Goal: Information Seeking & Learning: Learn about a topic

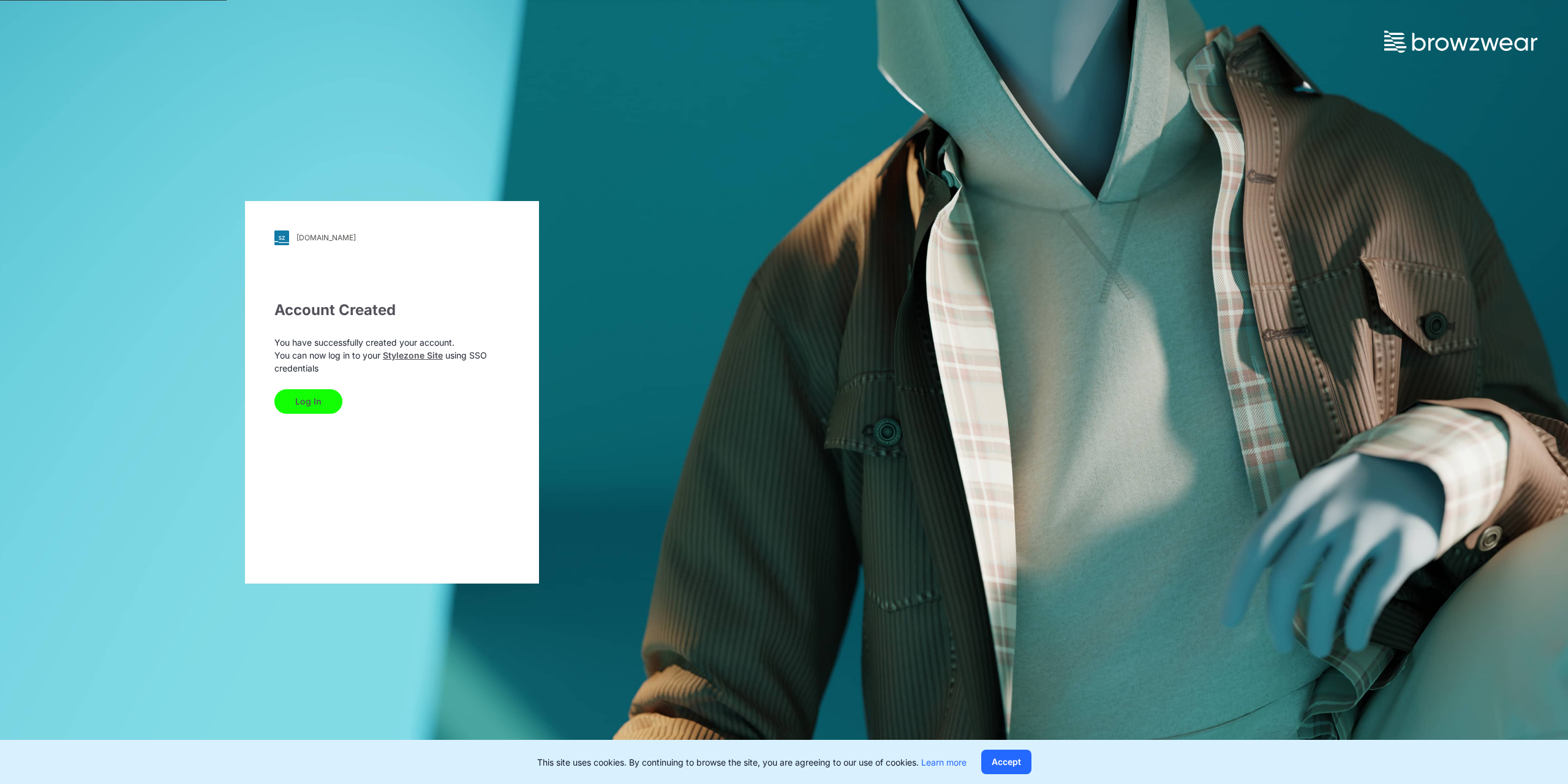
click at [303, 404] on button "Log In" at bounding box center [308, 402] width 68 height 25
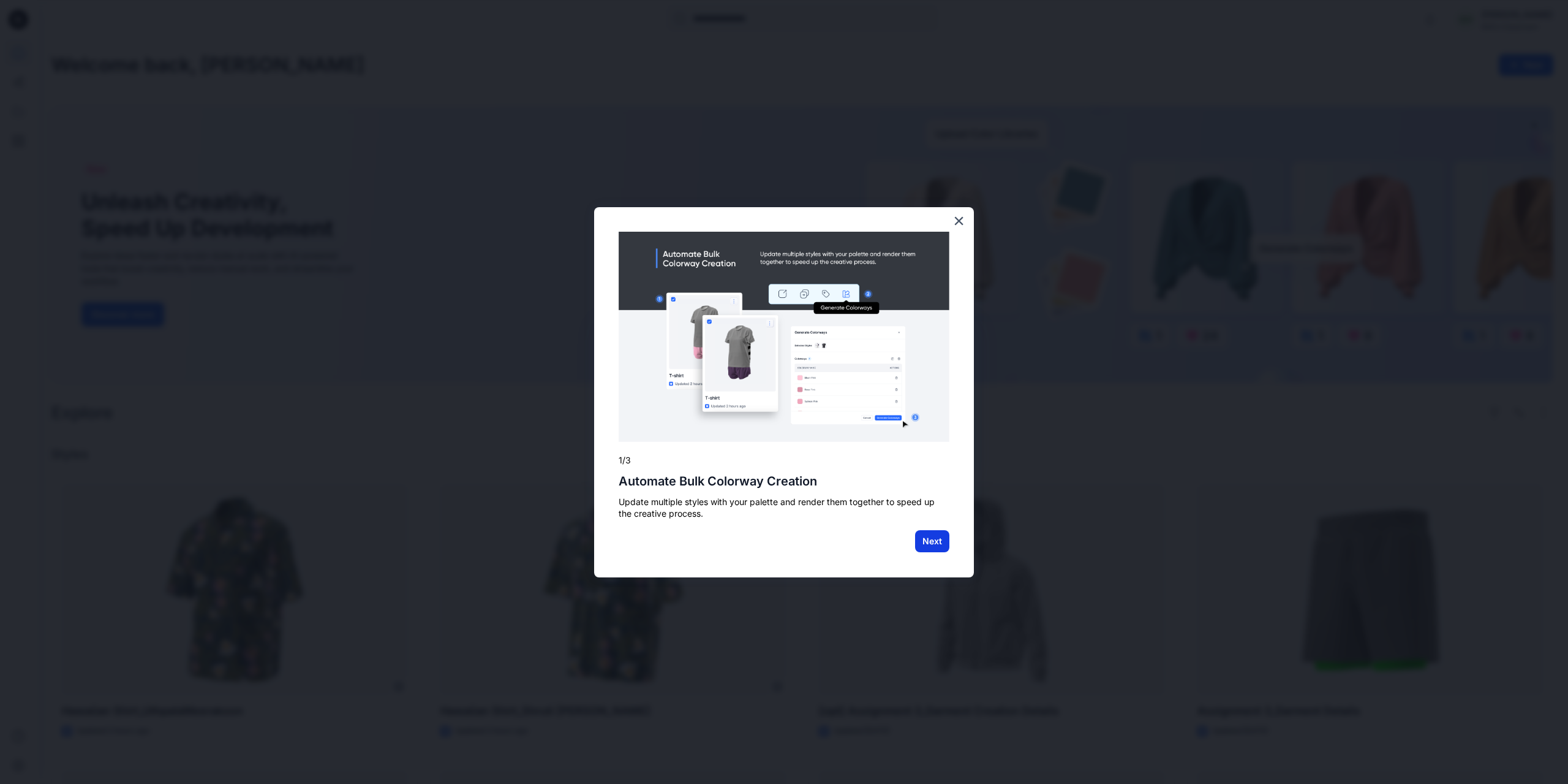
click at [935, 543] on button "Next" at bounding box center [932, 541] width 34 height 22
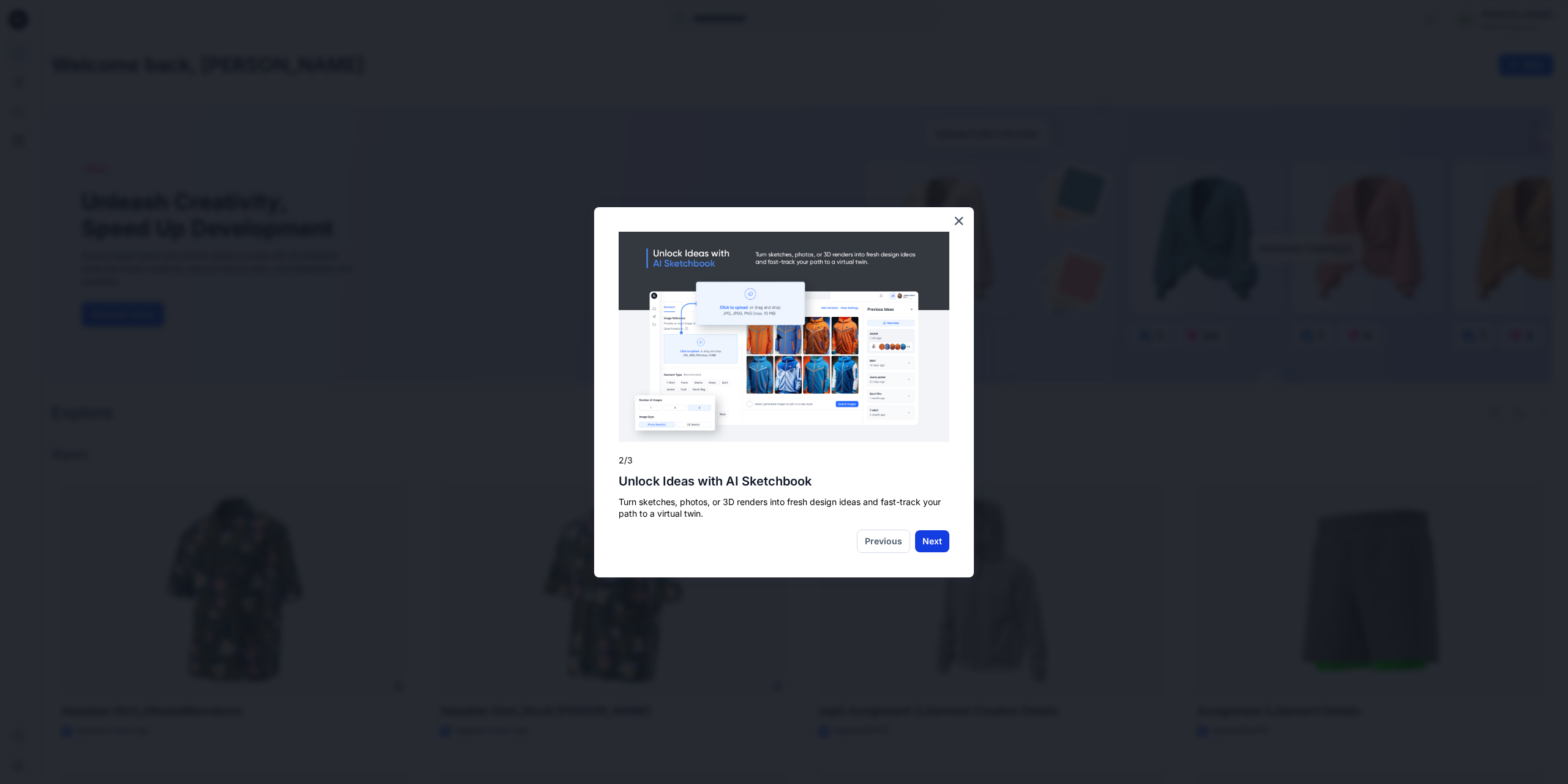
click at [932, 542] on button "Next" at bounding box center [932, 541] width 34 height 22
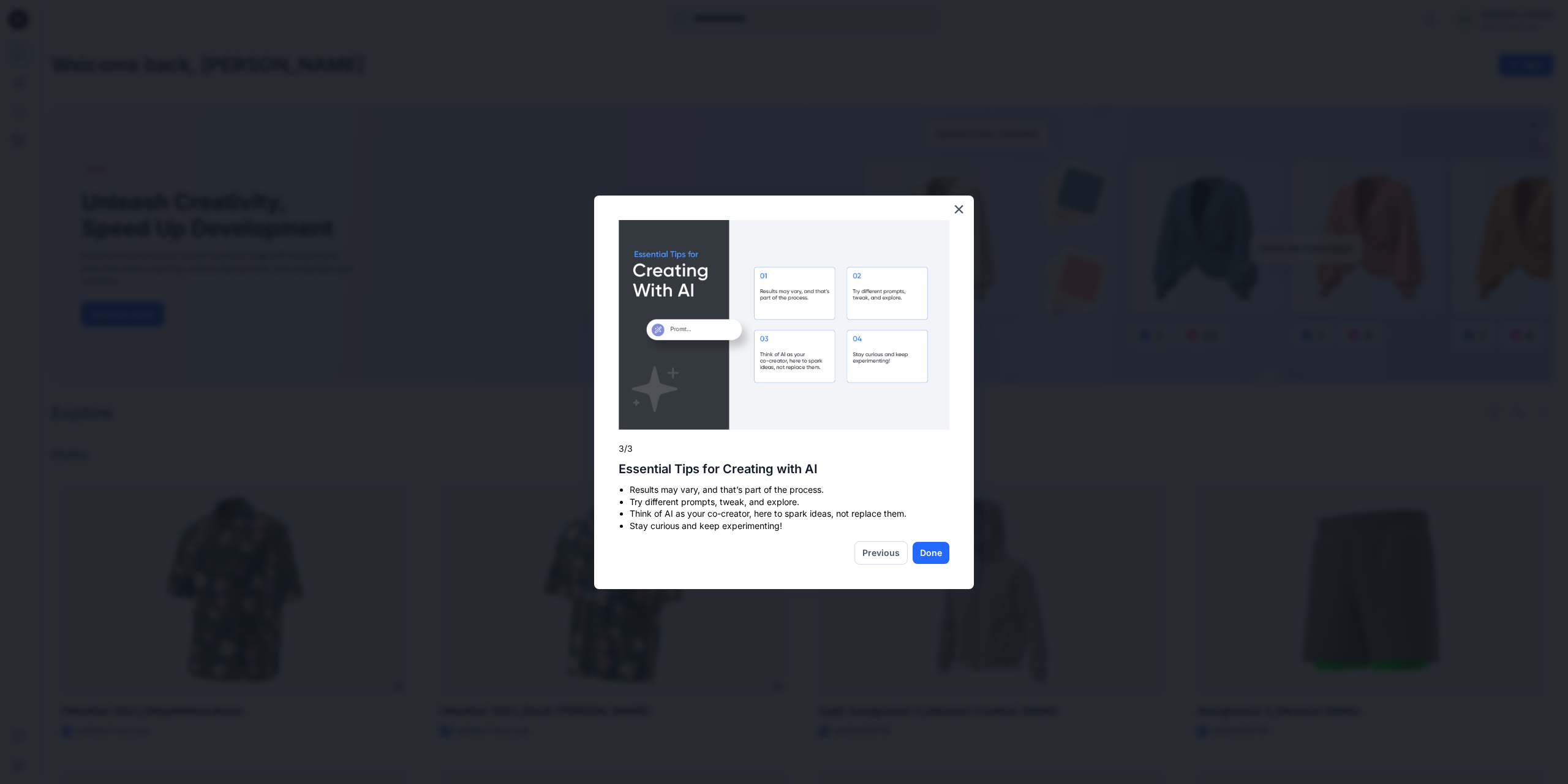
click at [806, 546] on div "Previous Done" at bounding box center [784, 553] width 331 height 23
click at [936, 554] on button "Done" at bounding box center [931, 553] width 37 height 22
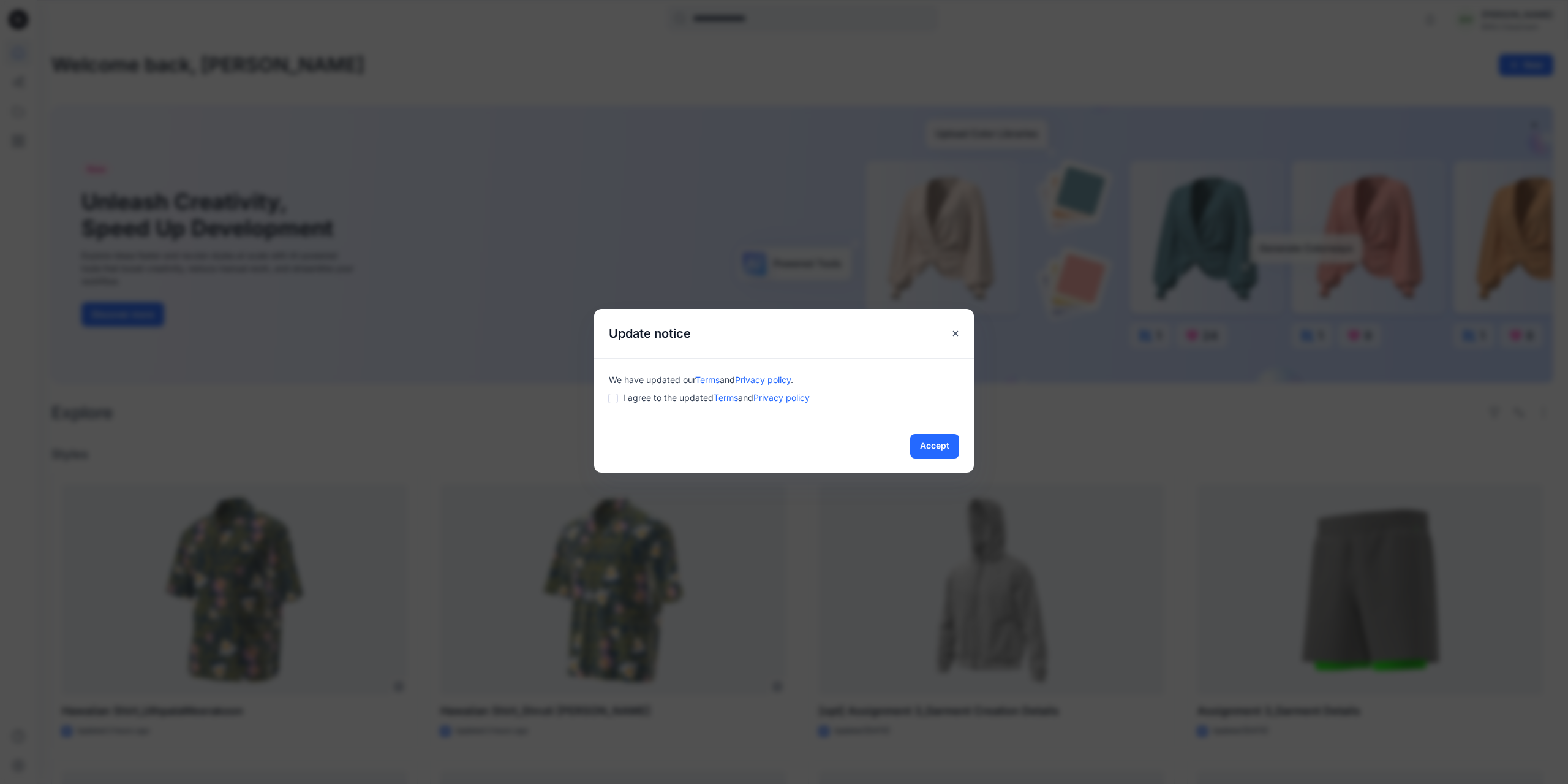
click at [962, 448] on div "Accept" at bounding box center [784, 445] width 380 height 54
click at [944, 449] on button "Accept" at bounding box center [934, 446] width 49 height 25
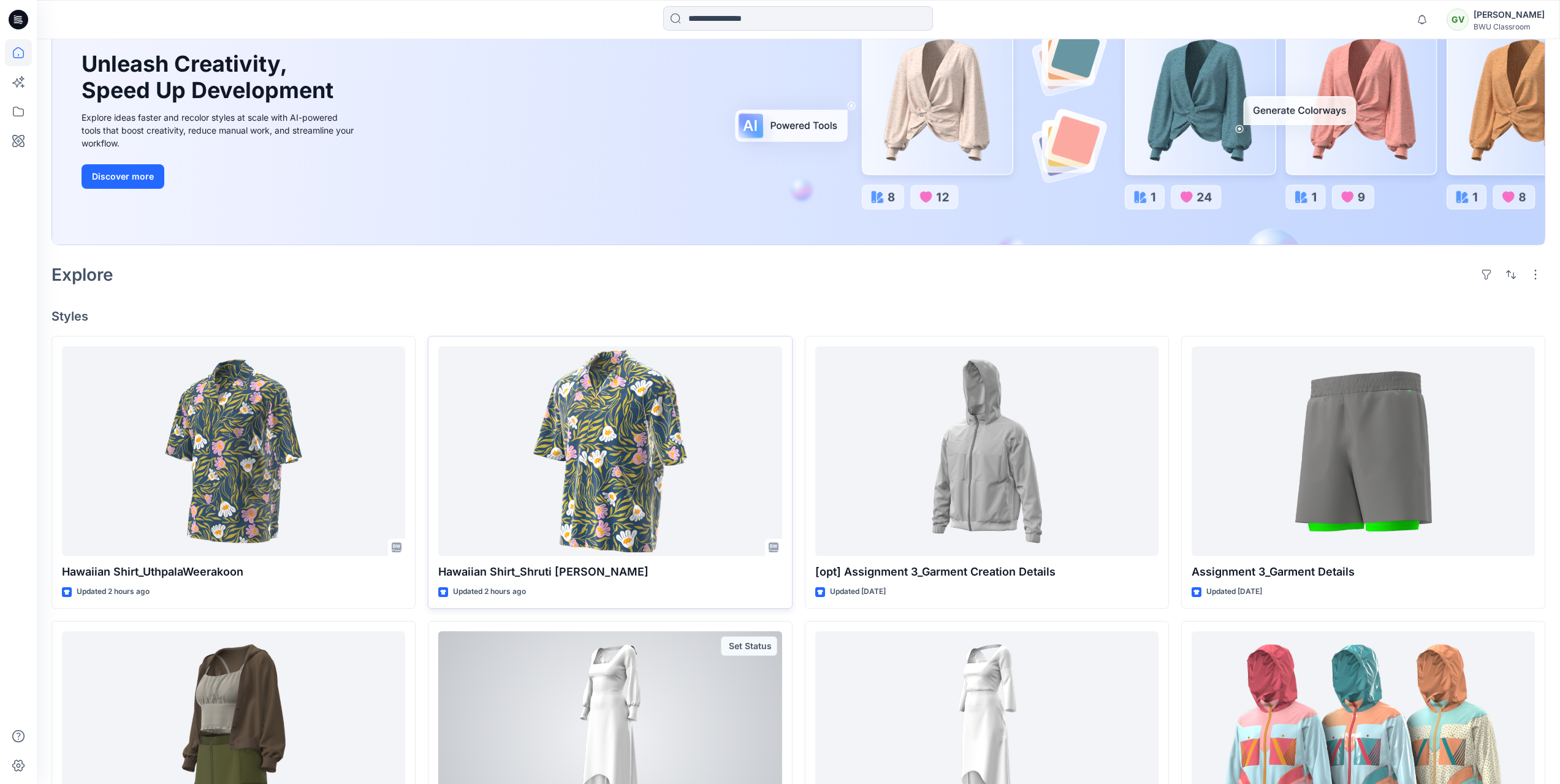
scroll to position [57, 0]
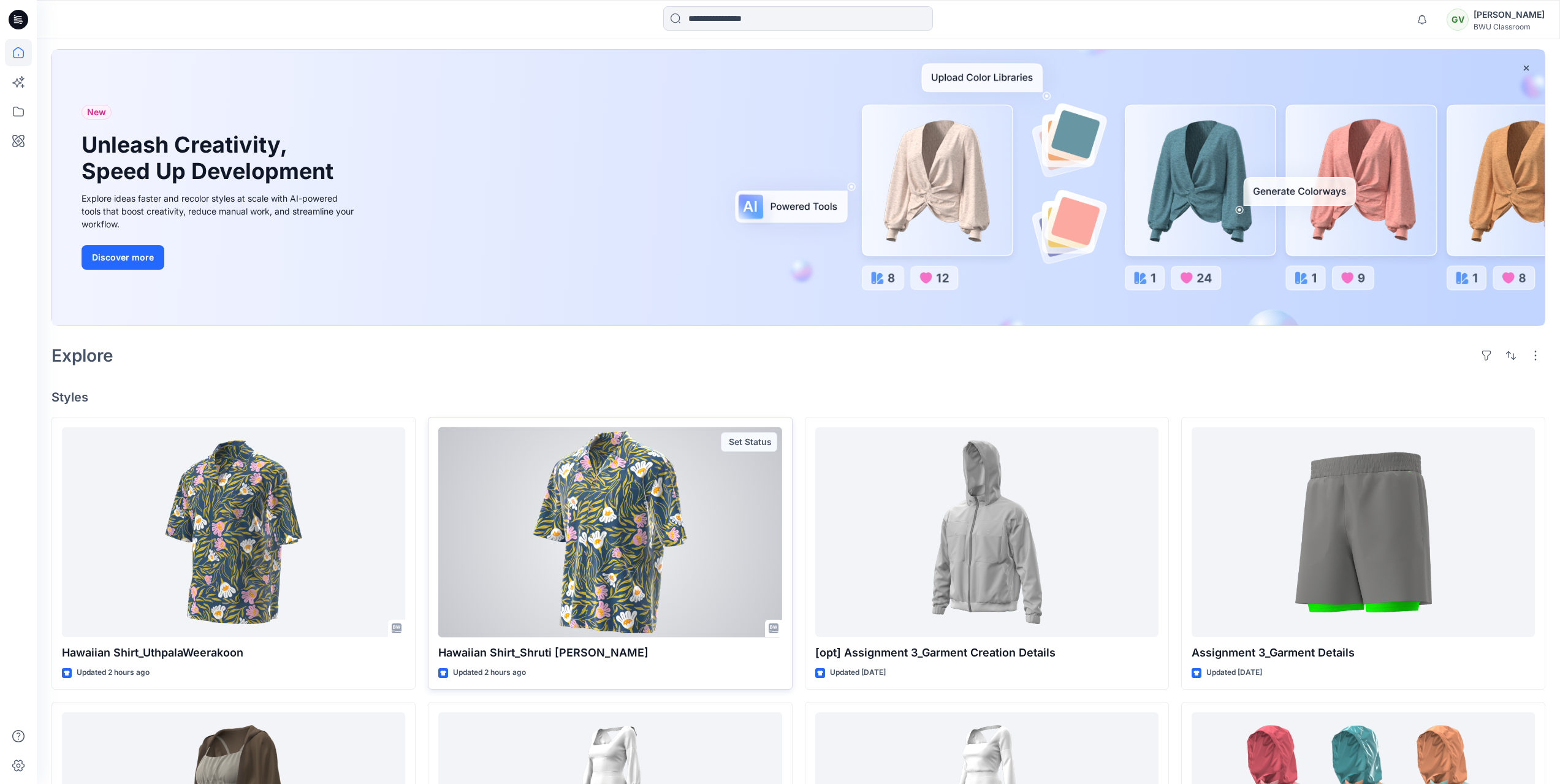
click at [598, 557] on div at bounding box center [609, 532] width 343 height 210
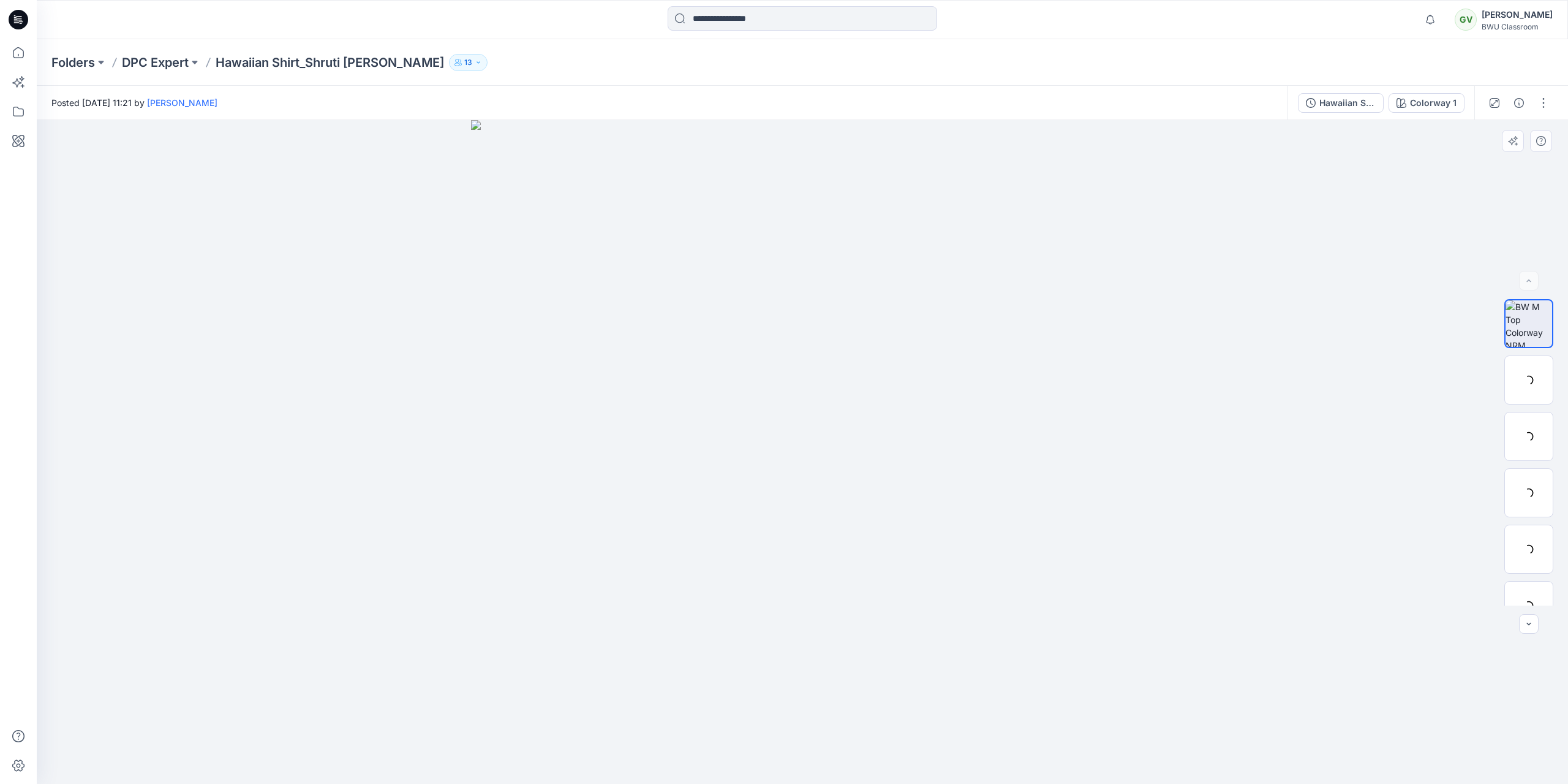
drag, startPoint x: 841, startPoint y: 445, endPoint x: 689, endPoint y: 437, distance: 152.2
click at [689, 437] on img at bounding box center [803, 452] width 664 height 664
click at [1526, 442] on img at bounding box center [1529, 436] width 48 height 39
click at [1436, 104] on div "Colorway 1" at bounding box center [1433, 103] width 47 height 13
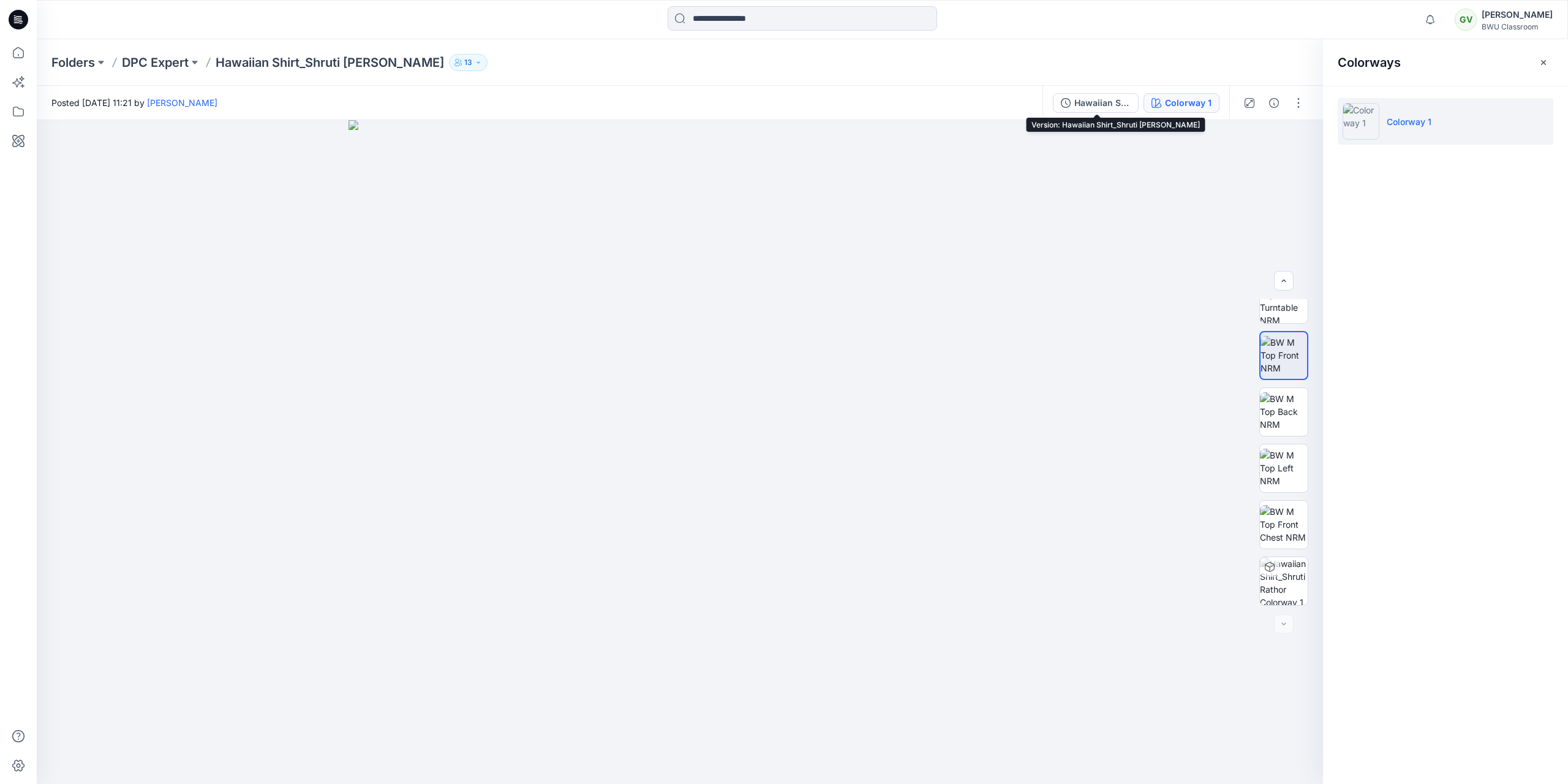
click at [1179, 103] on div "Colorway 1" at bounding box center [1189, 103] width 47 height 13
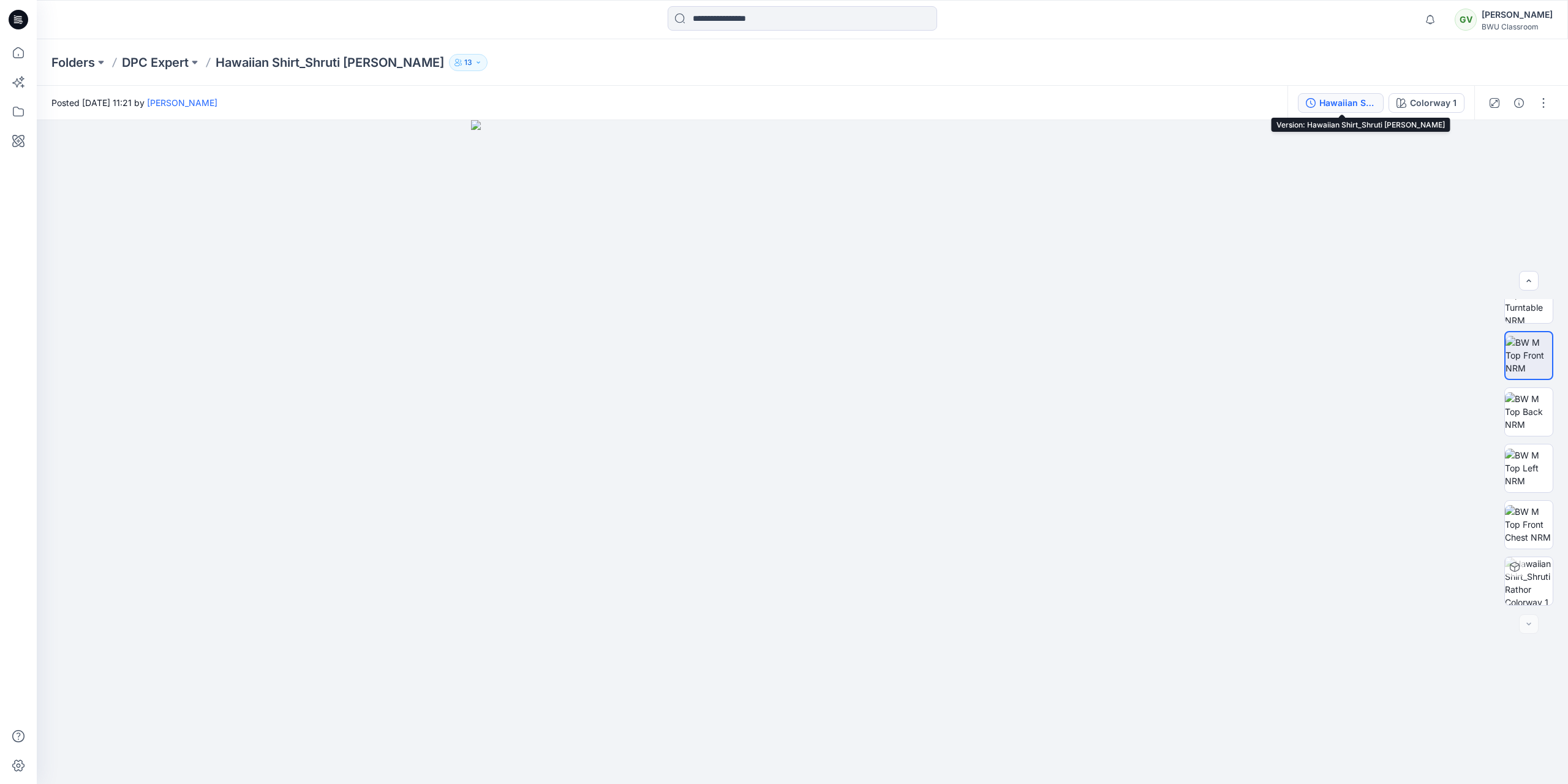
click at [1363, 105] on div "Hawaiian Shirt_Shruti Rathor" at bounding box center [1347, 103] width 56 height 13
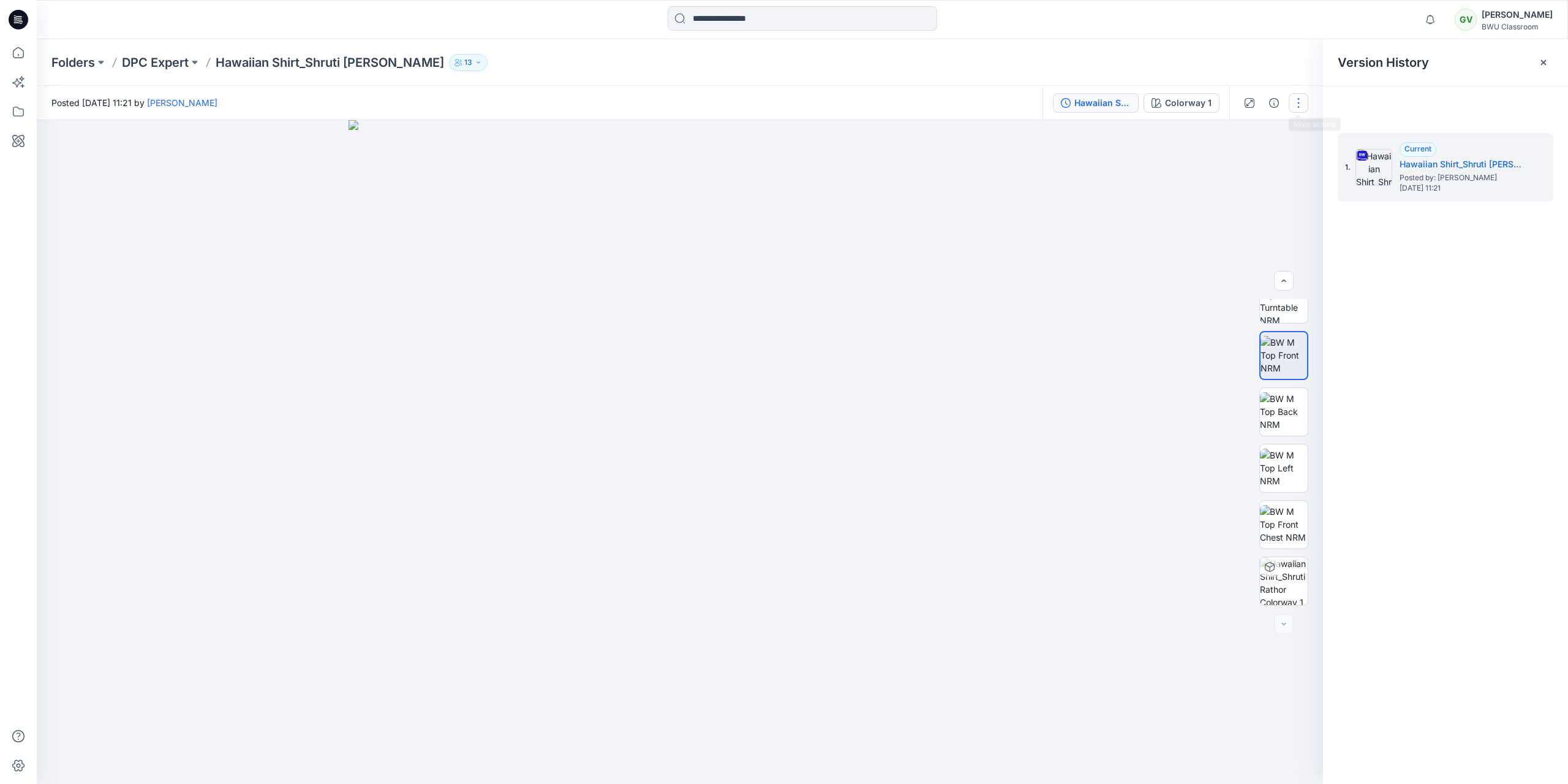
click at [1297, 95] on button "button" at bounding box center [1298, 102] width 20 height 20
click at [1298, 103] on button "button" at bounding box center [1298, 102] width 20 height 20
click at [1272, 99] on icon "button" at bounding box center [1273, 102] width 10 height 10
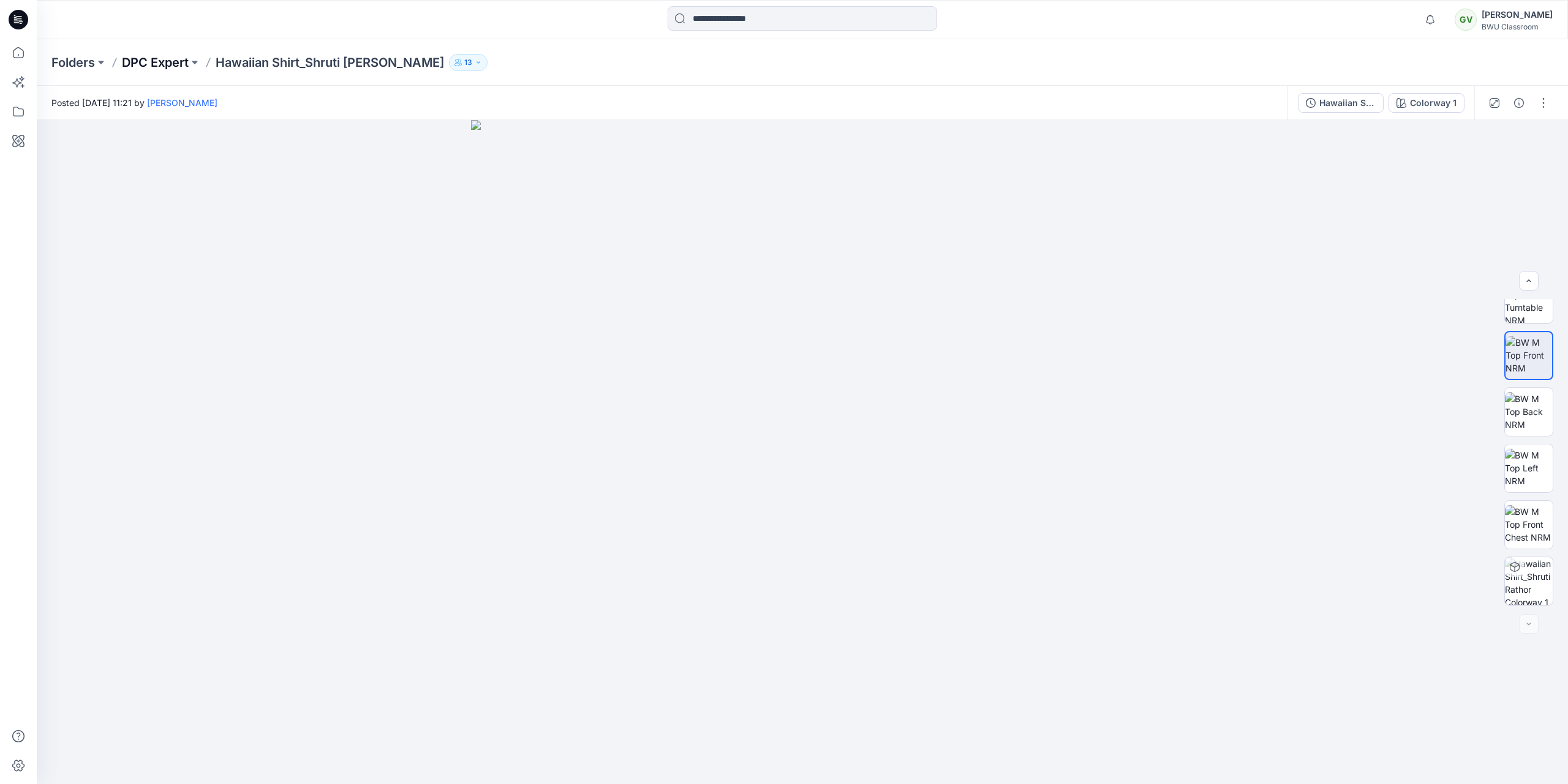
click at [166, 64] on p "DPC Expert" at bounding box center [155, 62] width 67 height 17
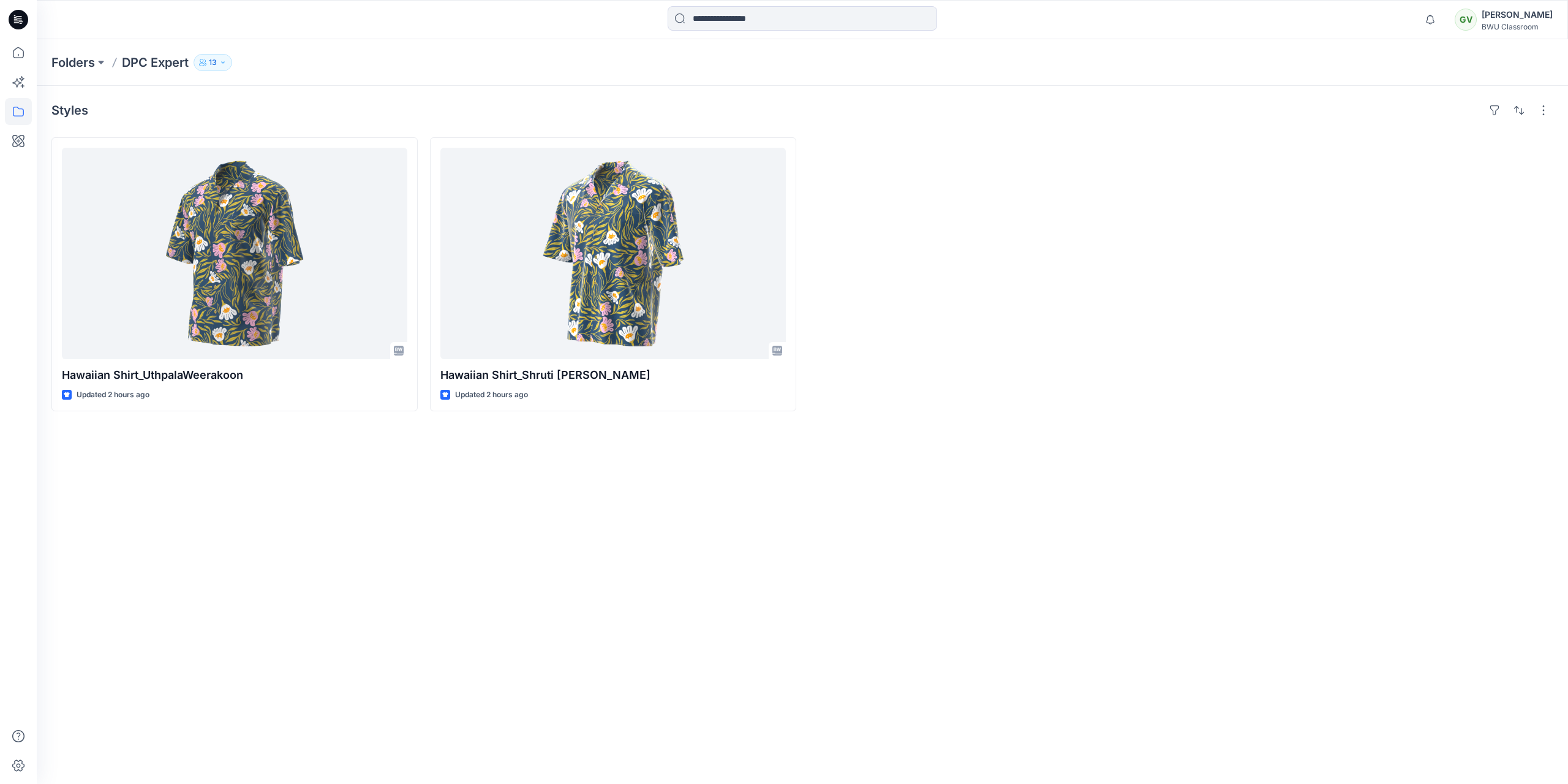
click at [20, 17] on icon at bounding box center [18, 19] width 20 height 20
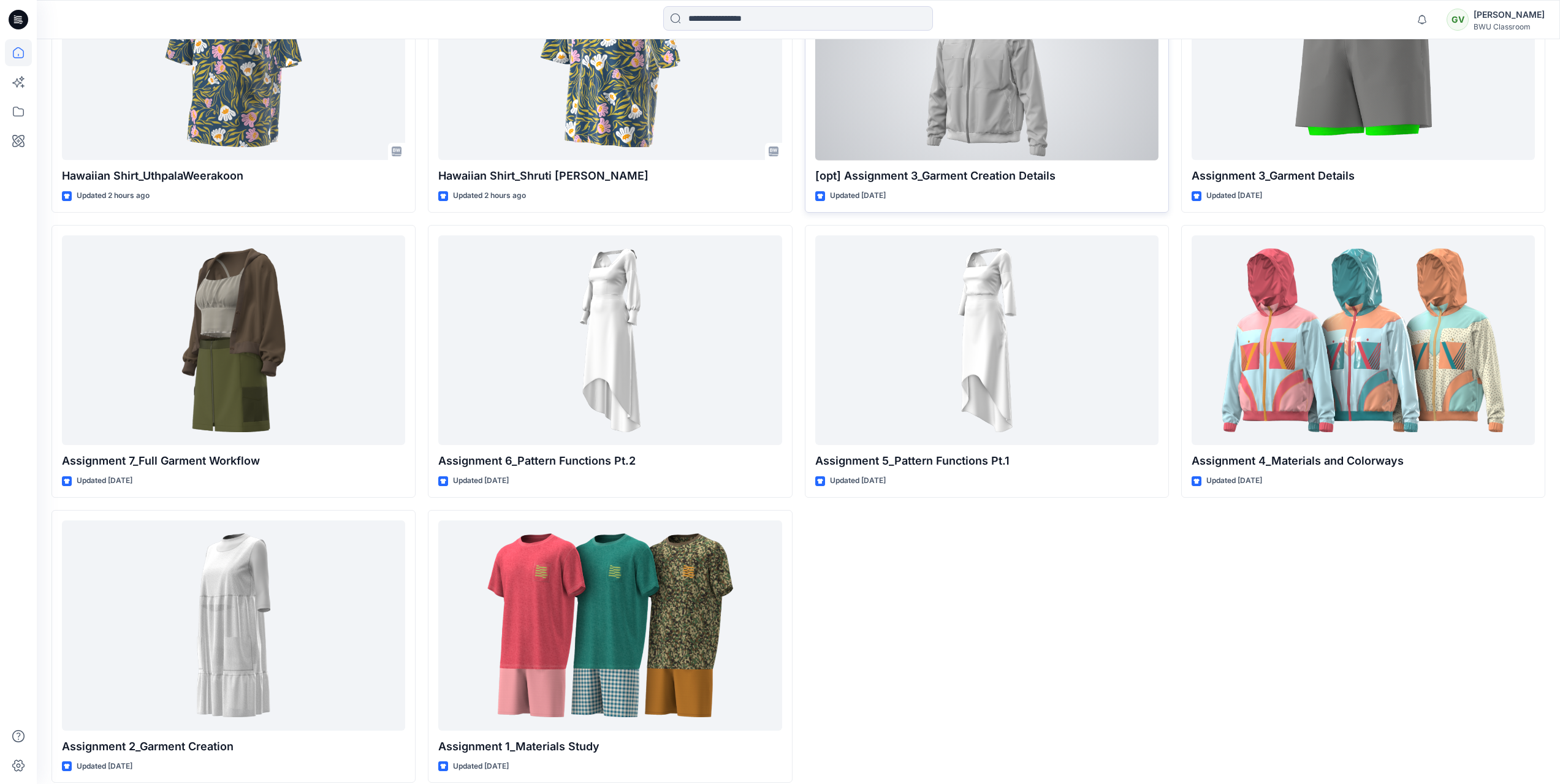
scroll to position [547, 0]
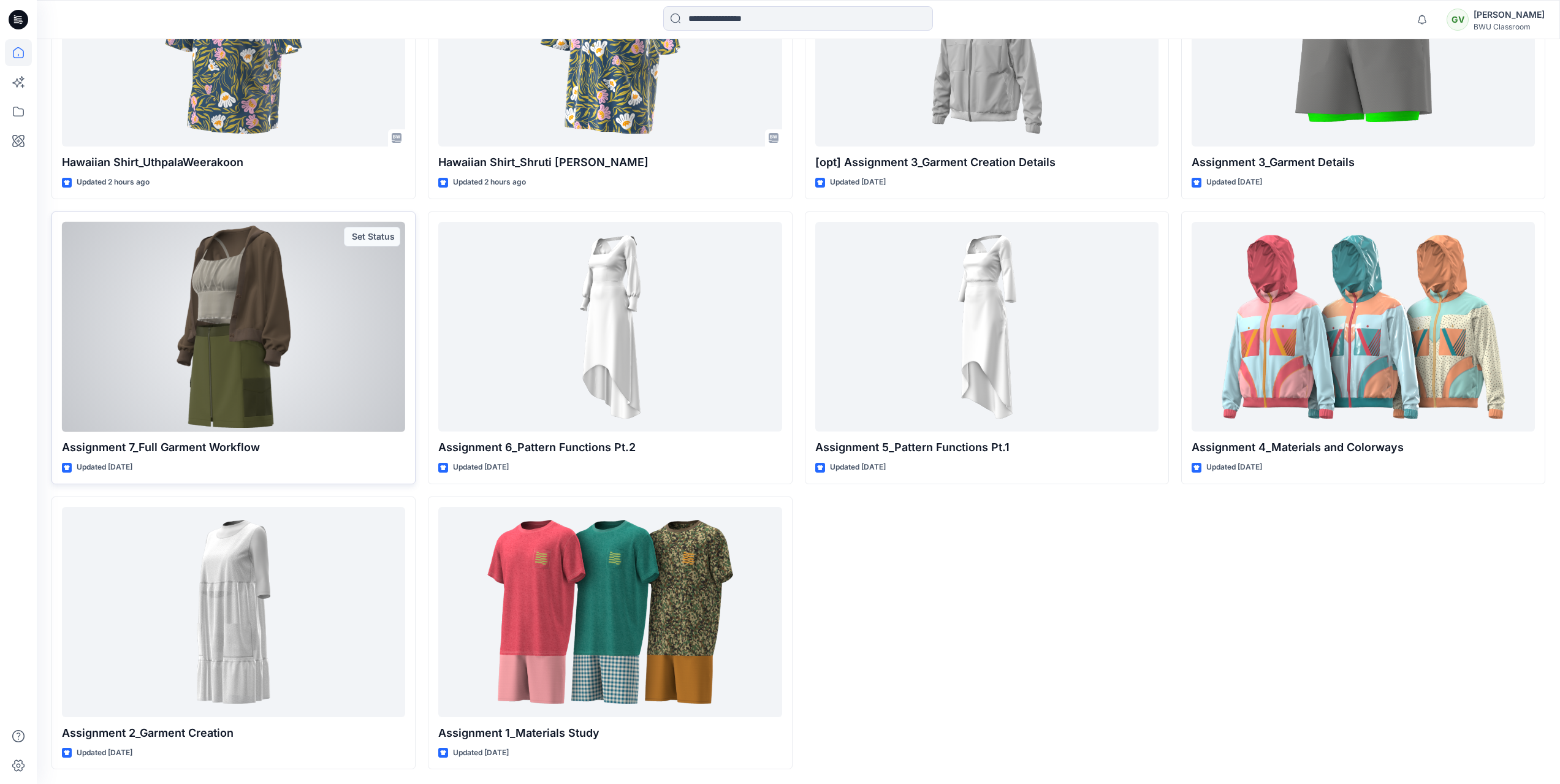
click at [292, 354] on div at bounding box center [233, 326] width 343 height 210
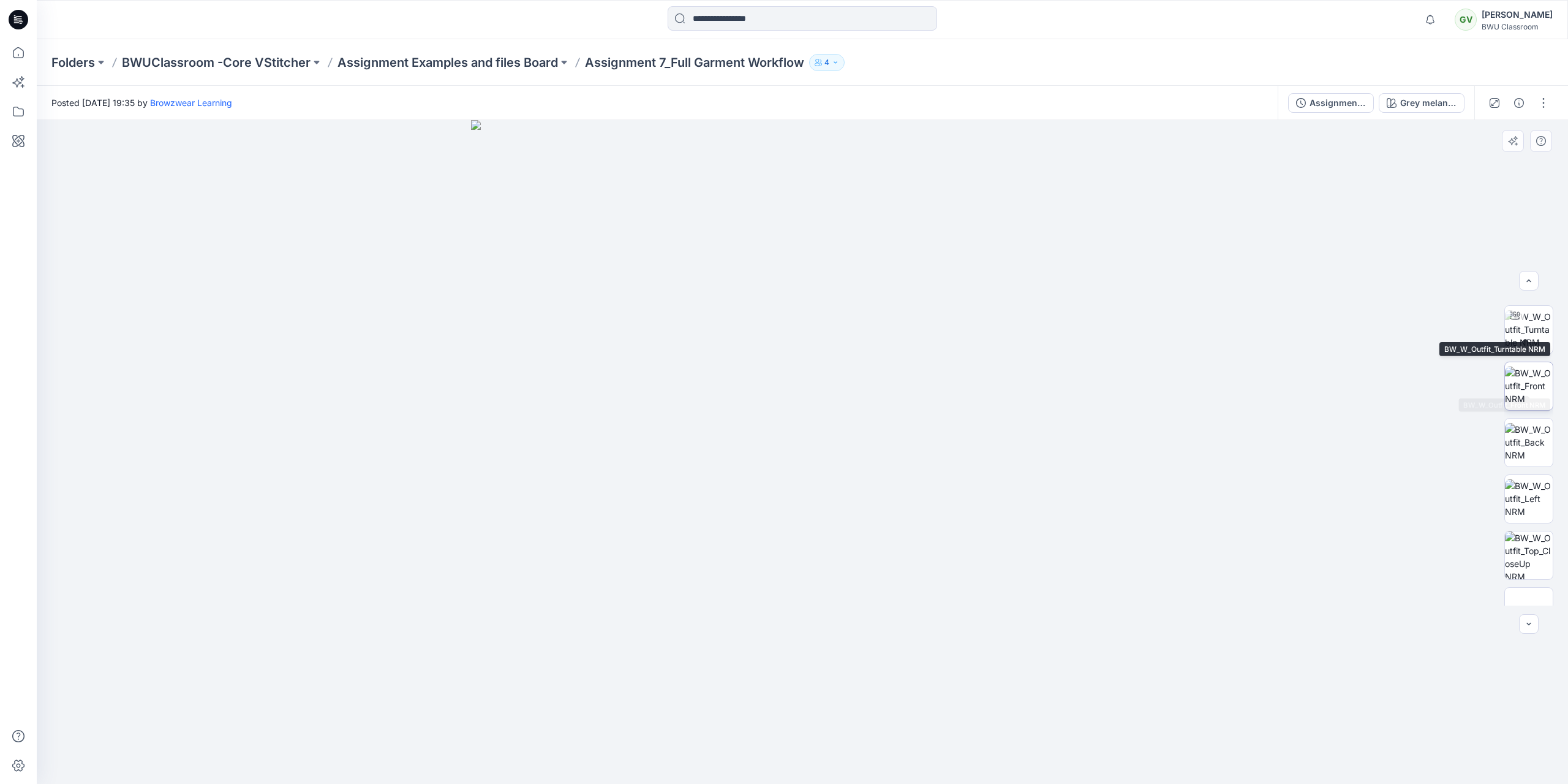
scroll to position [81, 0]
click at [1523, 527] on img at bounding box center [1529, 524] width 48 height 48
click at [1536, 470] on img at bounding box center [1529, 467] width 48 height 39
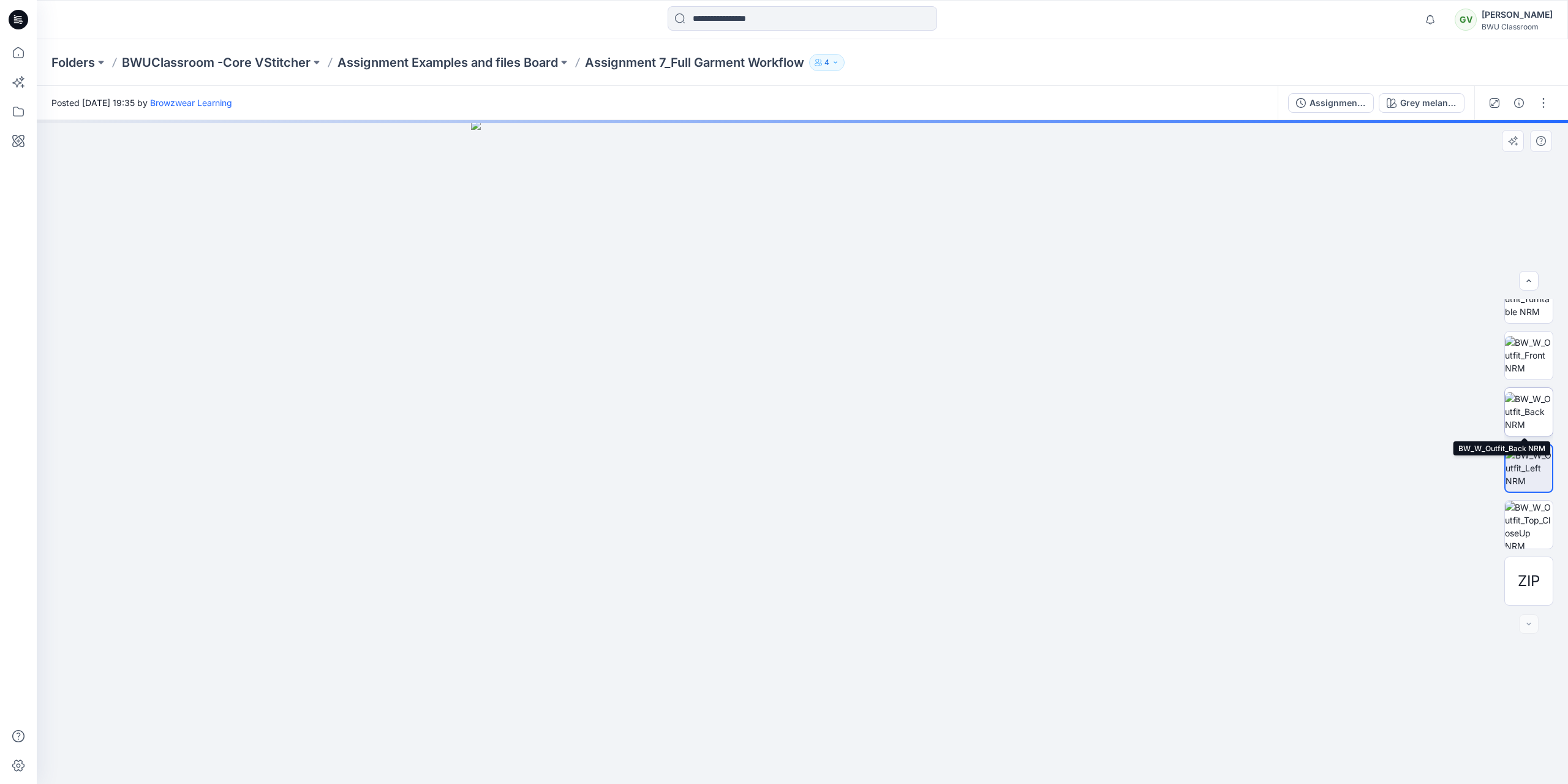
click at [1534, 415] on img at bounding box center [1529, 411] width 48 height 39
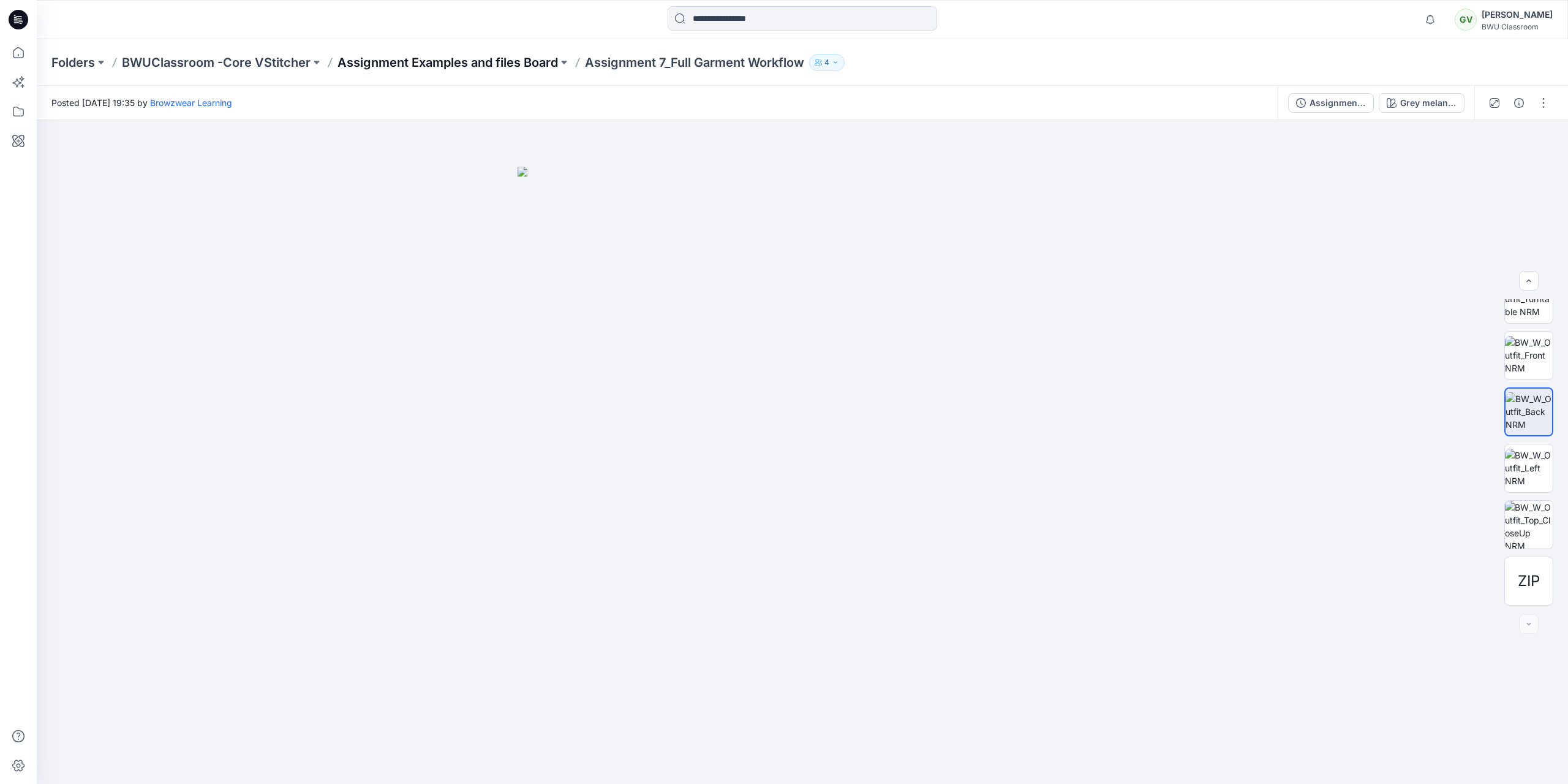
click at [376, 59] on p "Assignment Examples and files Board" at bounding box center [448, 62] width 221 height 17
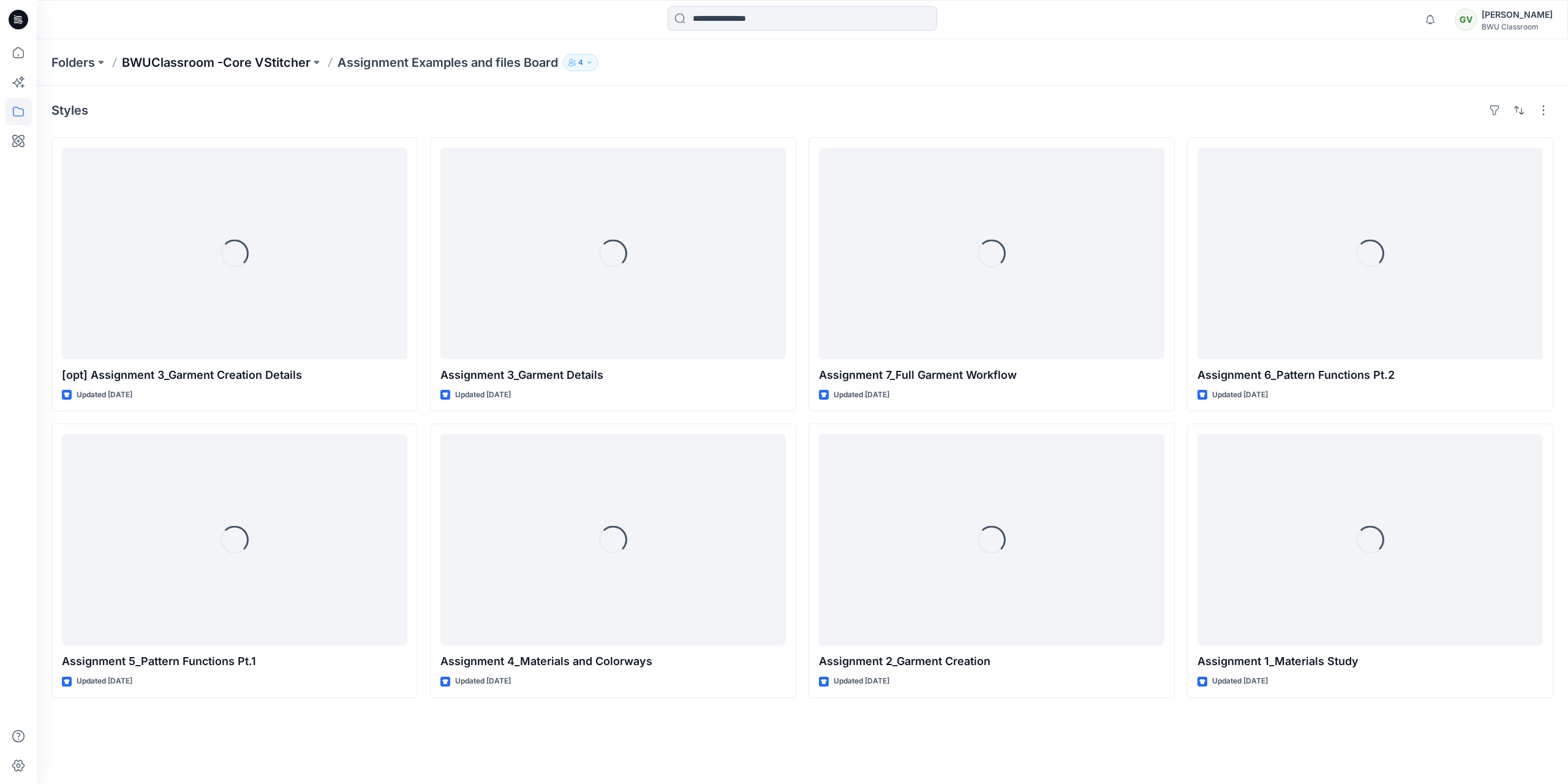
click at [227, 62] on p "BWUClassroom -Core VStitcher" at bounding box center [216, 62] width 189 height 17
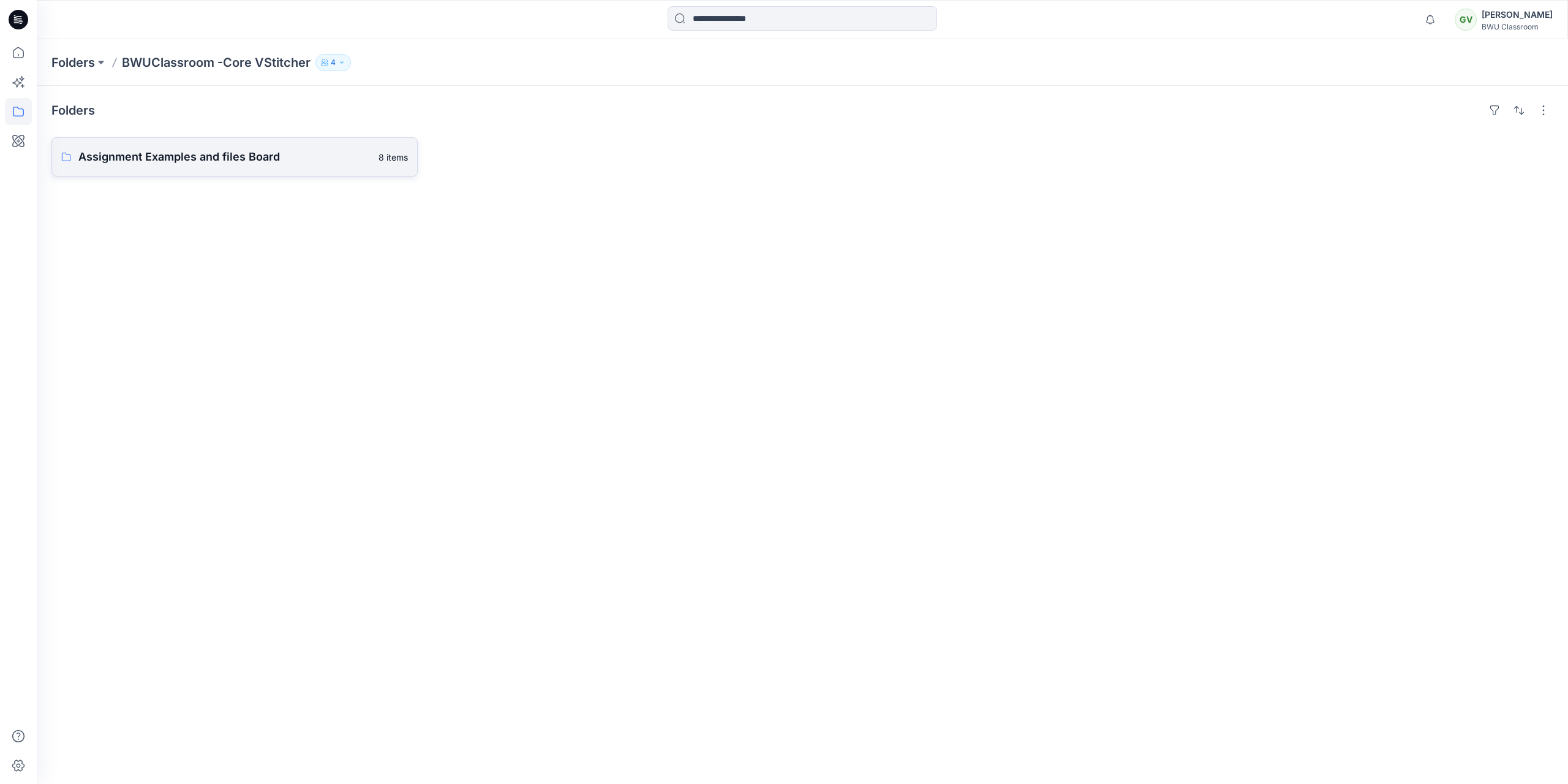
click at [336, 149] on p "Assignment Examples and files Board" at bounding box center [224, 157] width 293 height 17
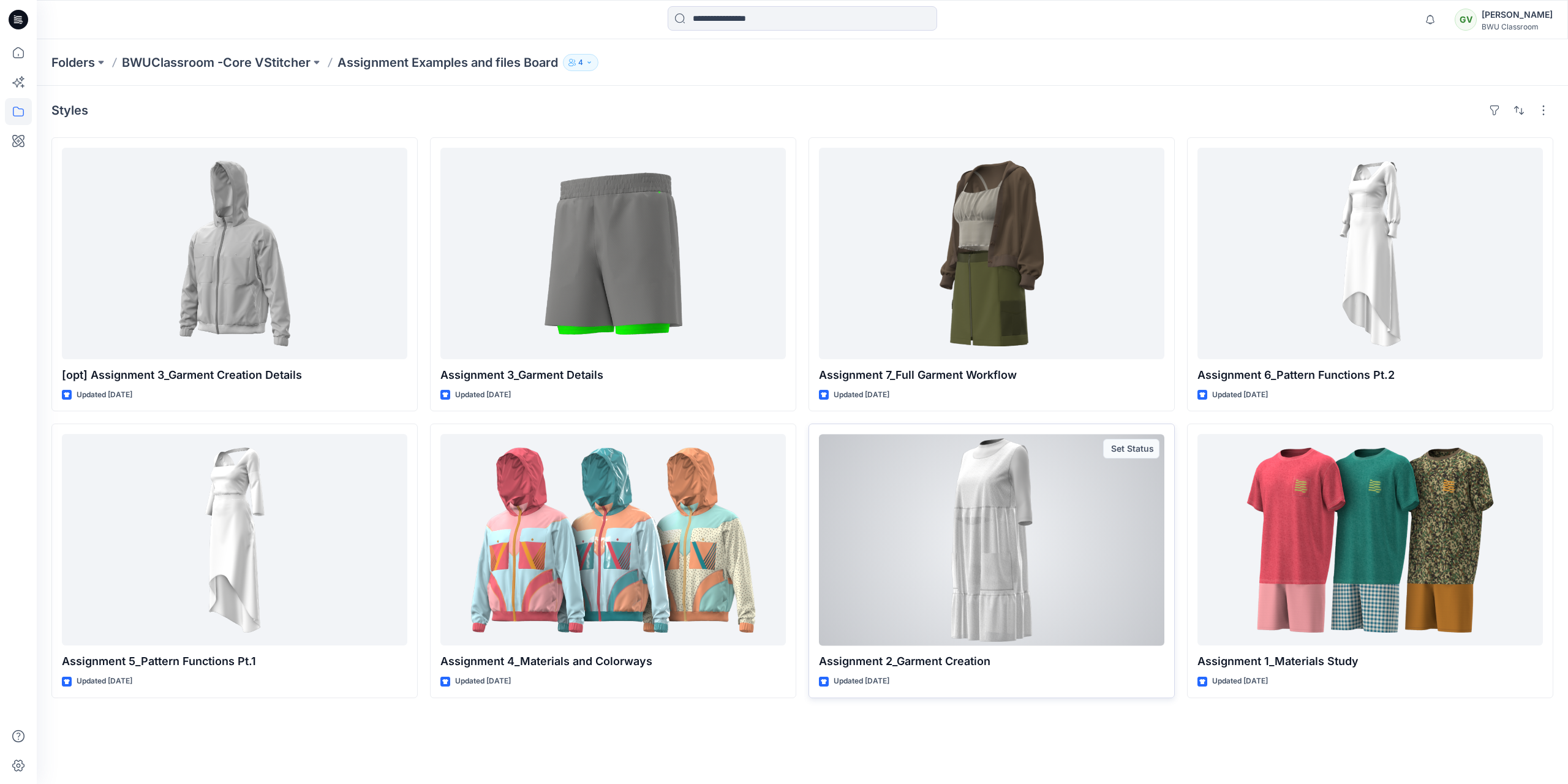
click at [1013, 559] on div at bounding box center [991, 539] width 346 height 211
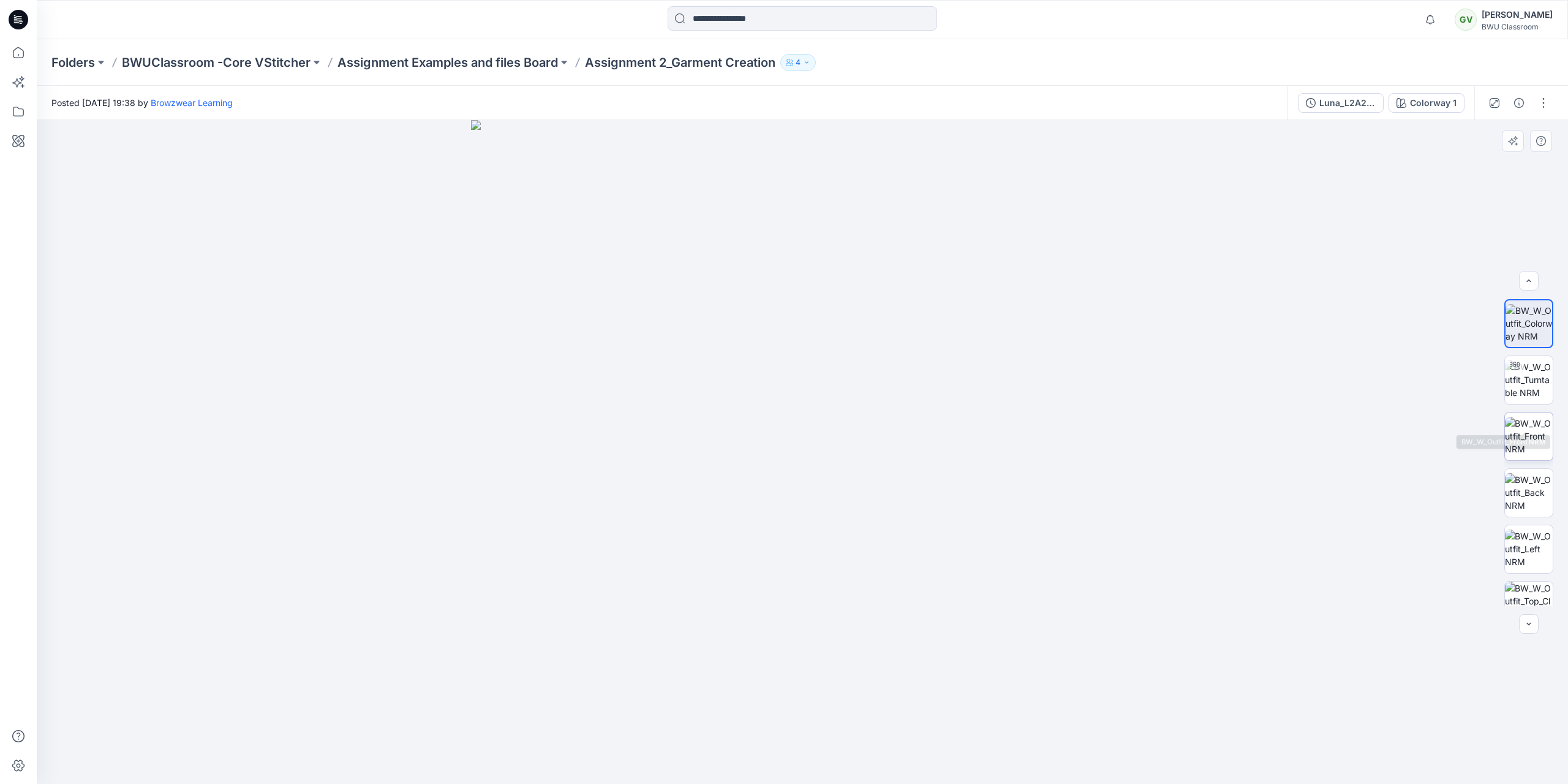
scroll to position [81, 0]
click at [1535, 526] on img at bounding box center [1529, 524] width 48 height 48
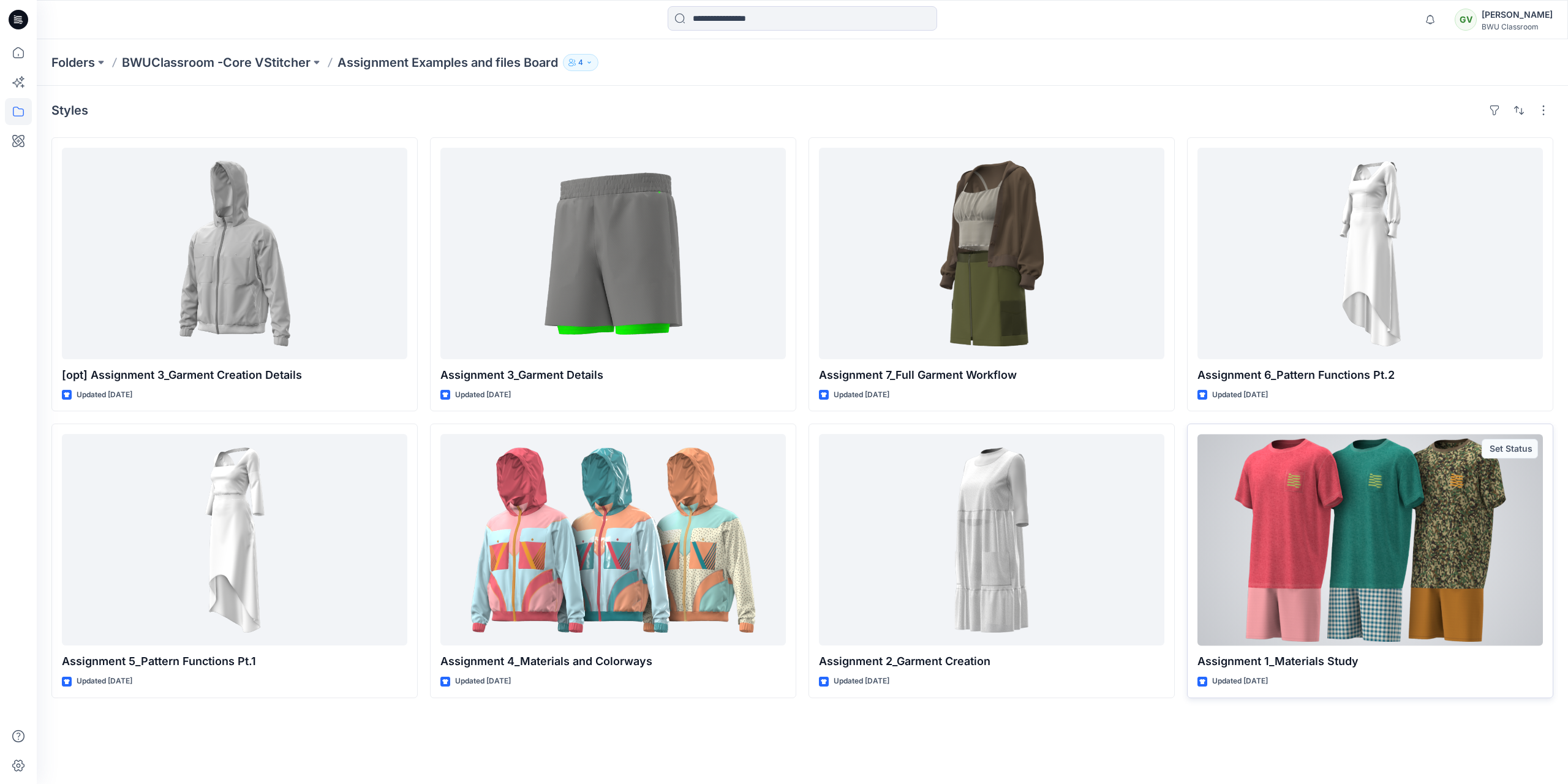
click at [1382, 554] on div at bounding box center [1370, 539] width 346 height 211
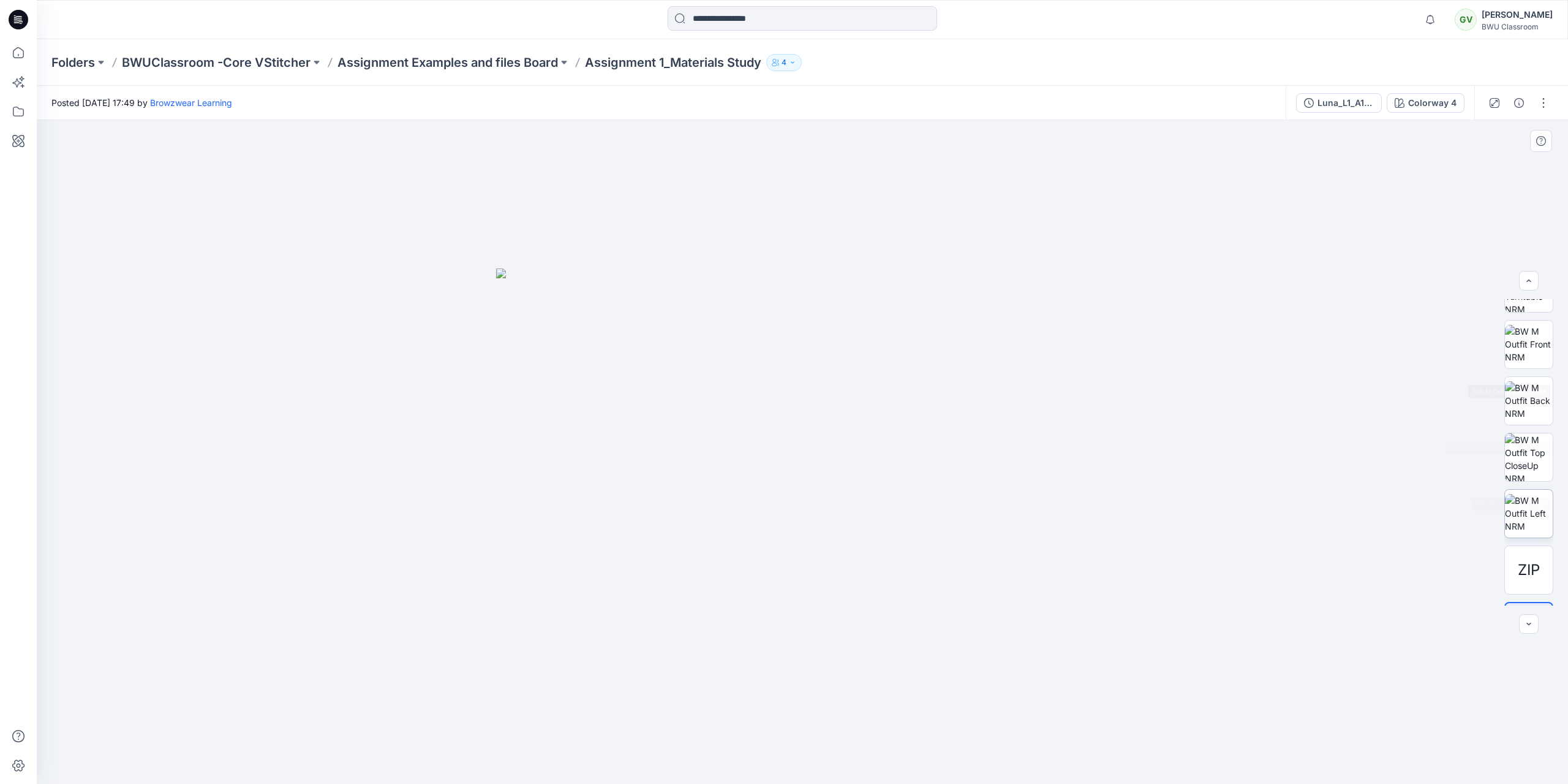
scroll to position [137, 0]
click at [1532, 531] on span "ZIP" at bounding box center [1529, 524] width 22 height 22
click at [1529, 516] on span "ZIP" at bounding box center [1529, 524] width 22 height 22
click at [1542, 108] on button "button" at bounding box center [1543, 102] width 20 height 20
click at [1545, 101] on button "button" at bounding box center [1543, 102] width 20 height 20
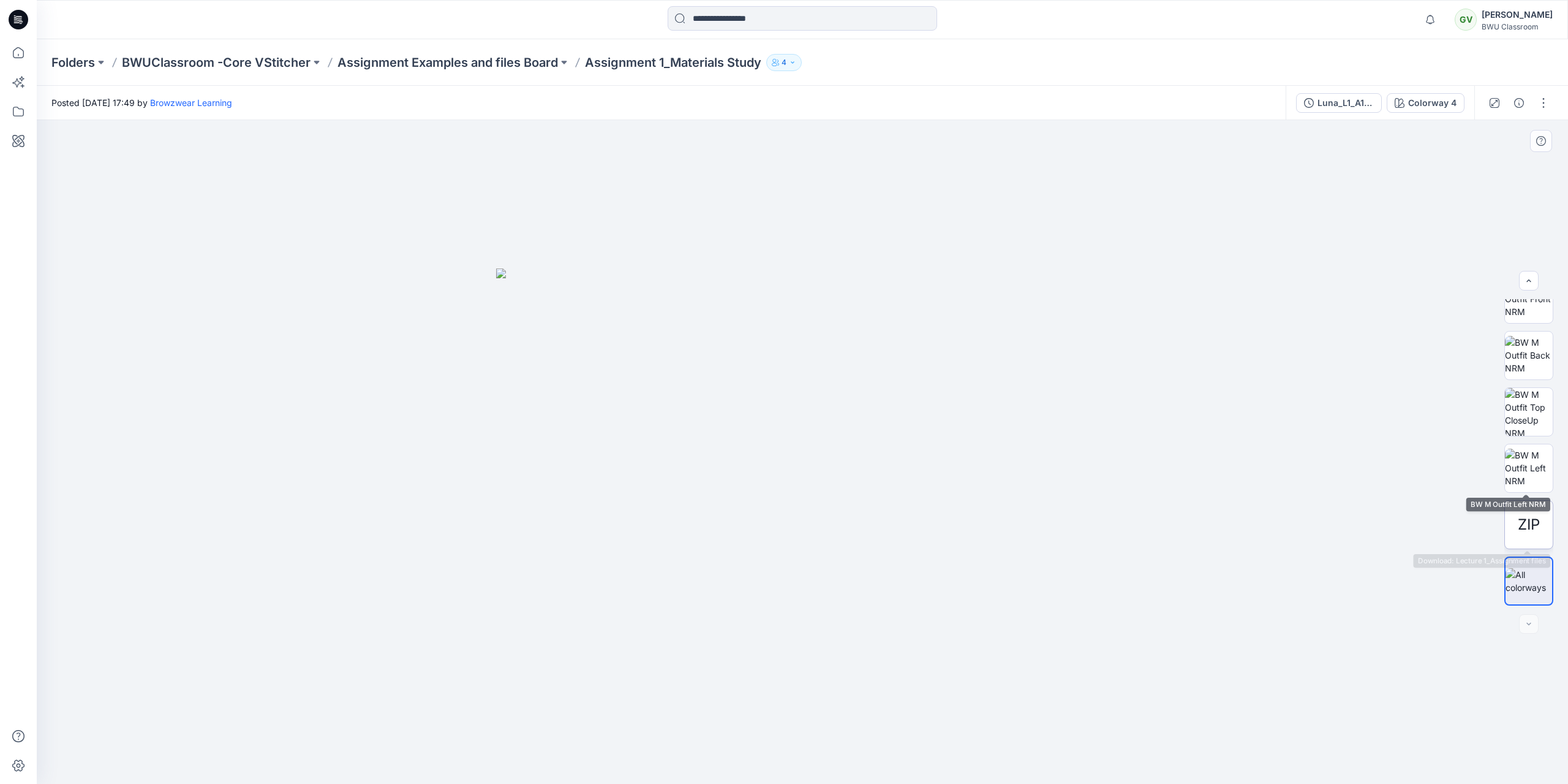
click at [1523, 514] on span "ZIP" at bounding box center [1529, 524] width 22 height 22
click at [1529, 625] on div at bounding box center [1529, 624] width 20 height 20
click at [1518, 23] on div "BWU Classroom" at bounding box center [1517, 26] width 71 height 10
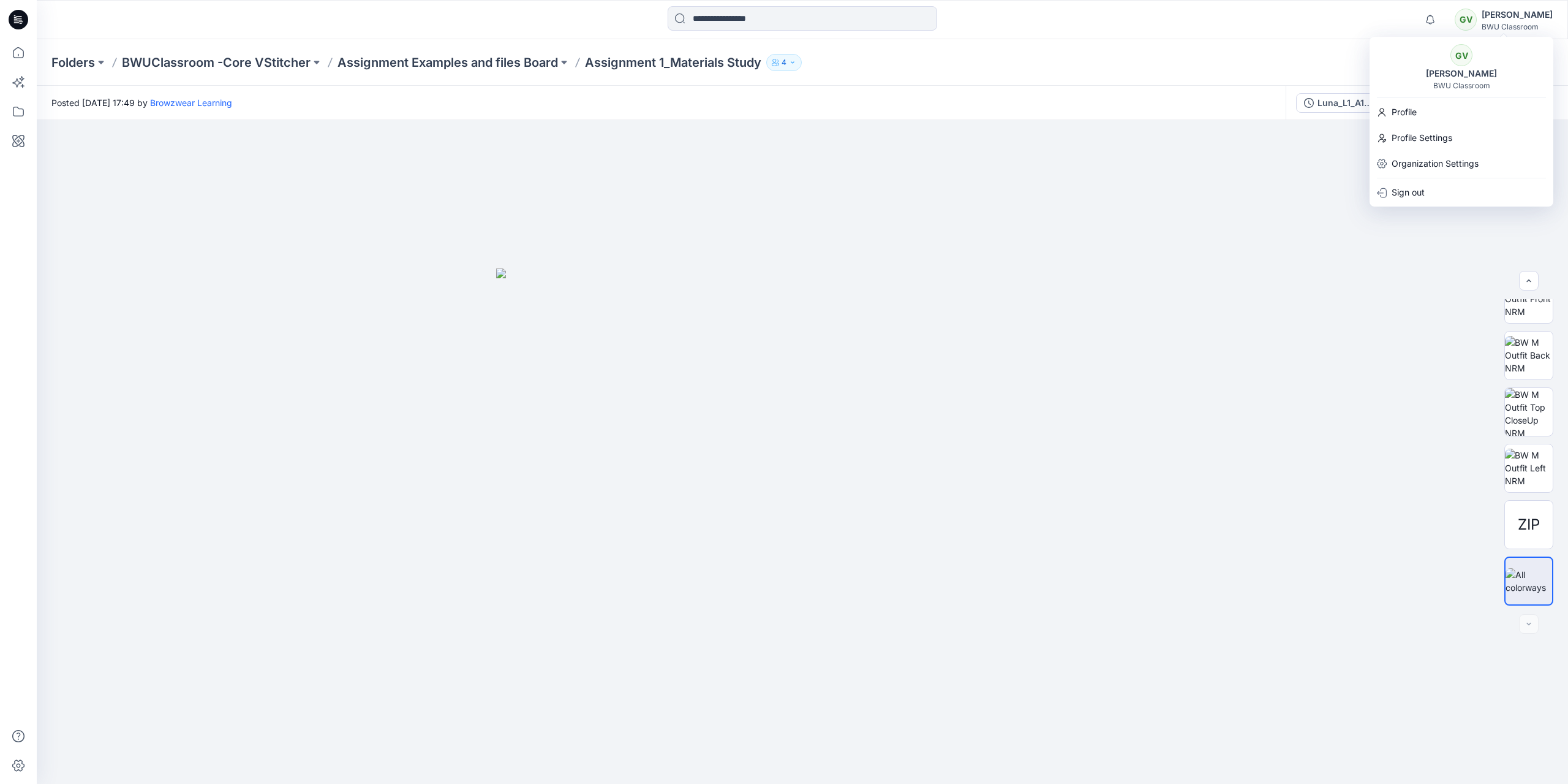
click at [1064, 56] on div "Folders BWUClassroom -Core VStitcher Assignment Examples and files Board Assign…" at bounding box center [754, 62] width 1406 height 17
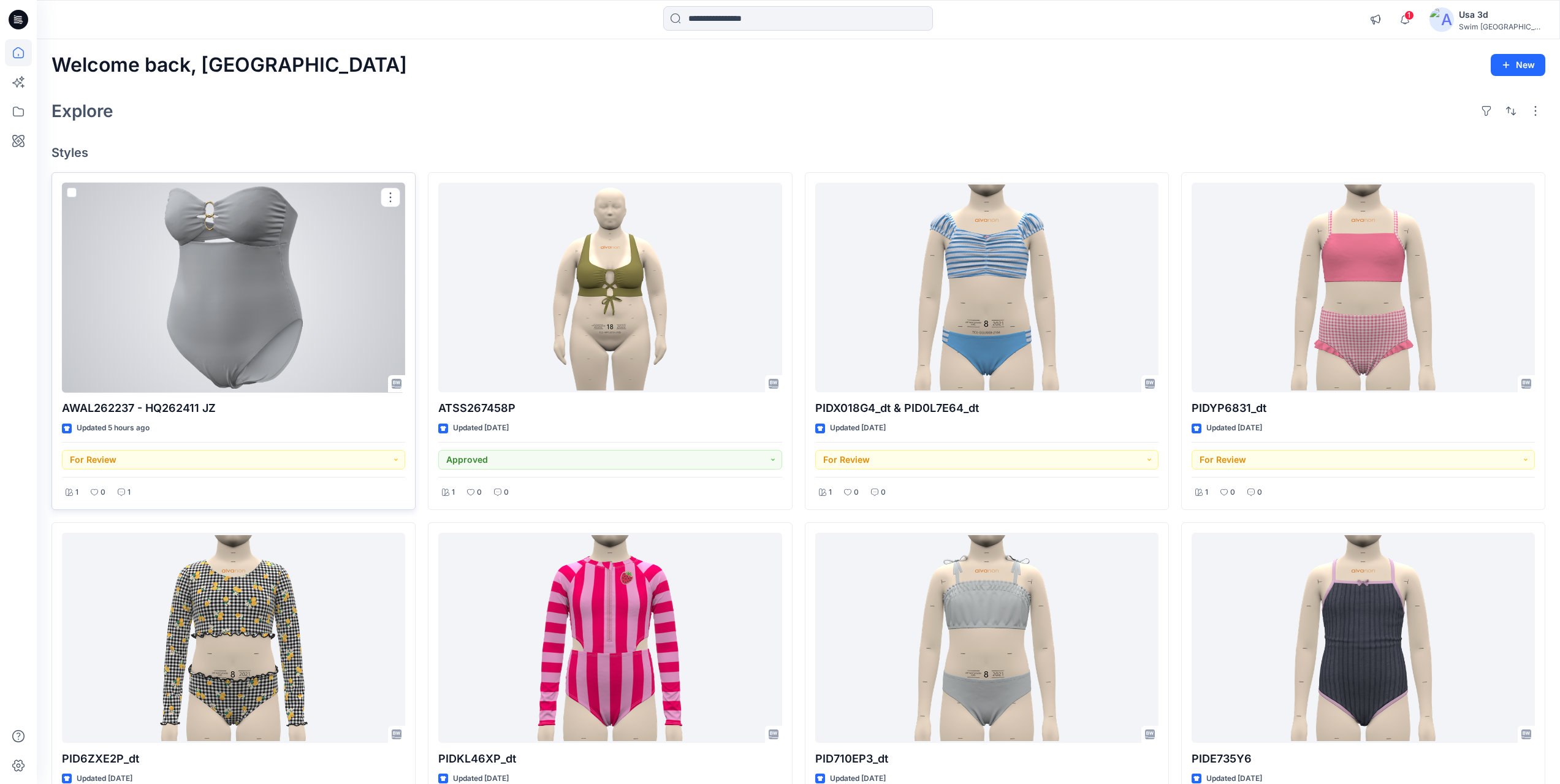
click at [231, 350] on div at bounding box center [233, 287] width 343 height 210
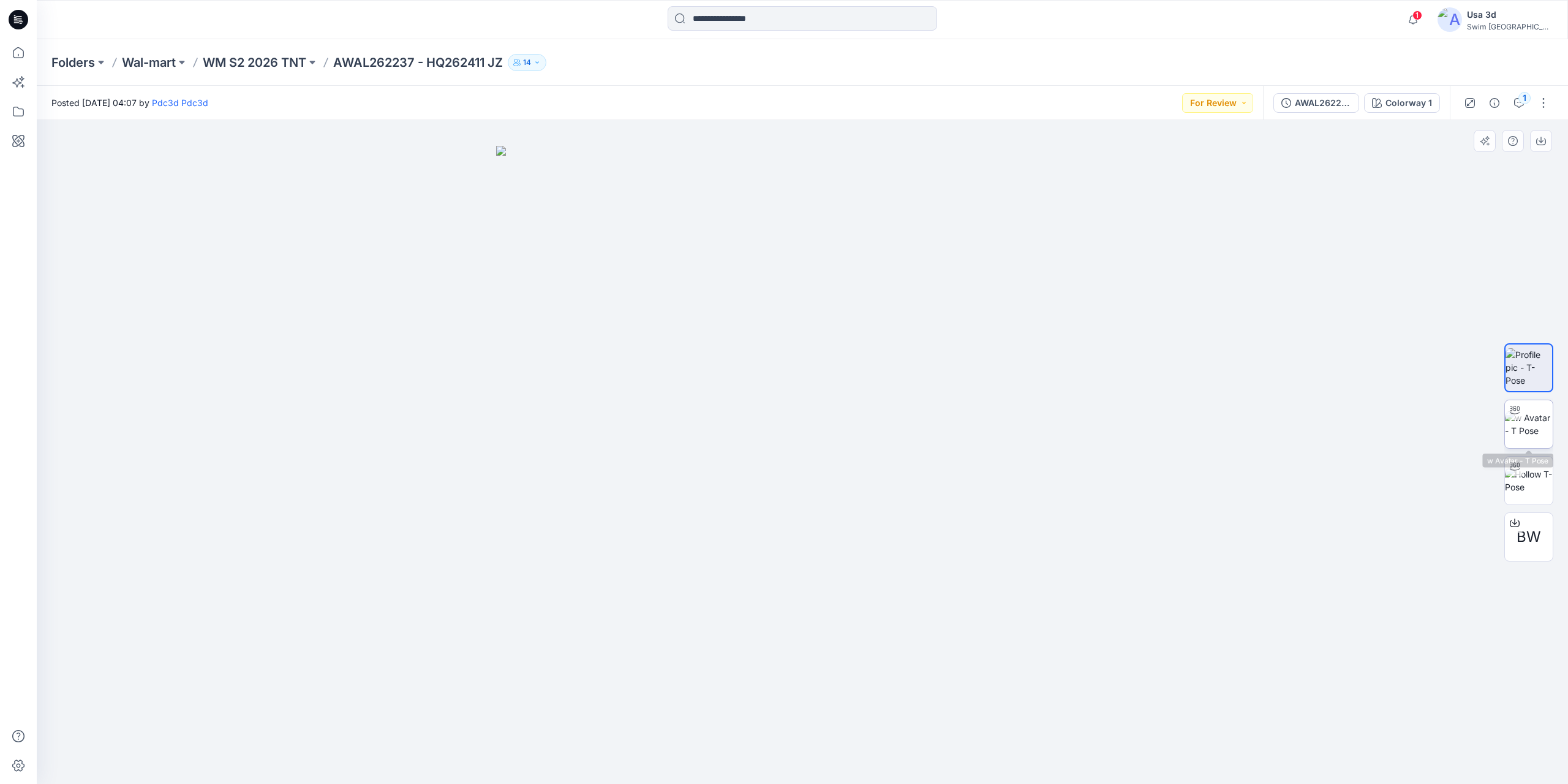
click at [1533, 425] on img at bounding box center [1529, 423] width 48 height 26
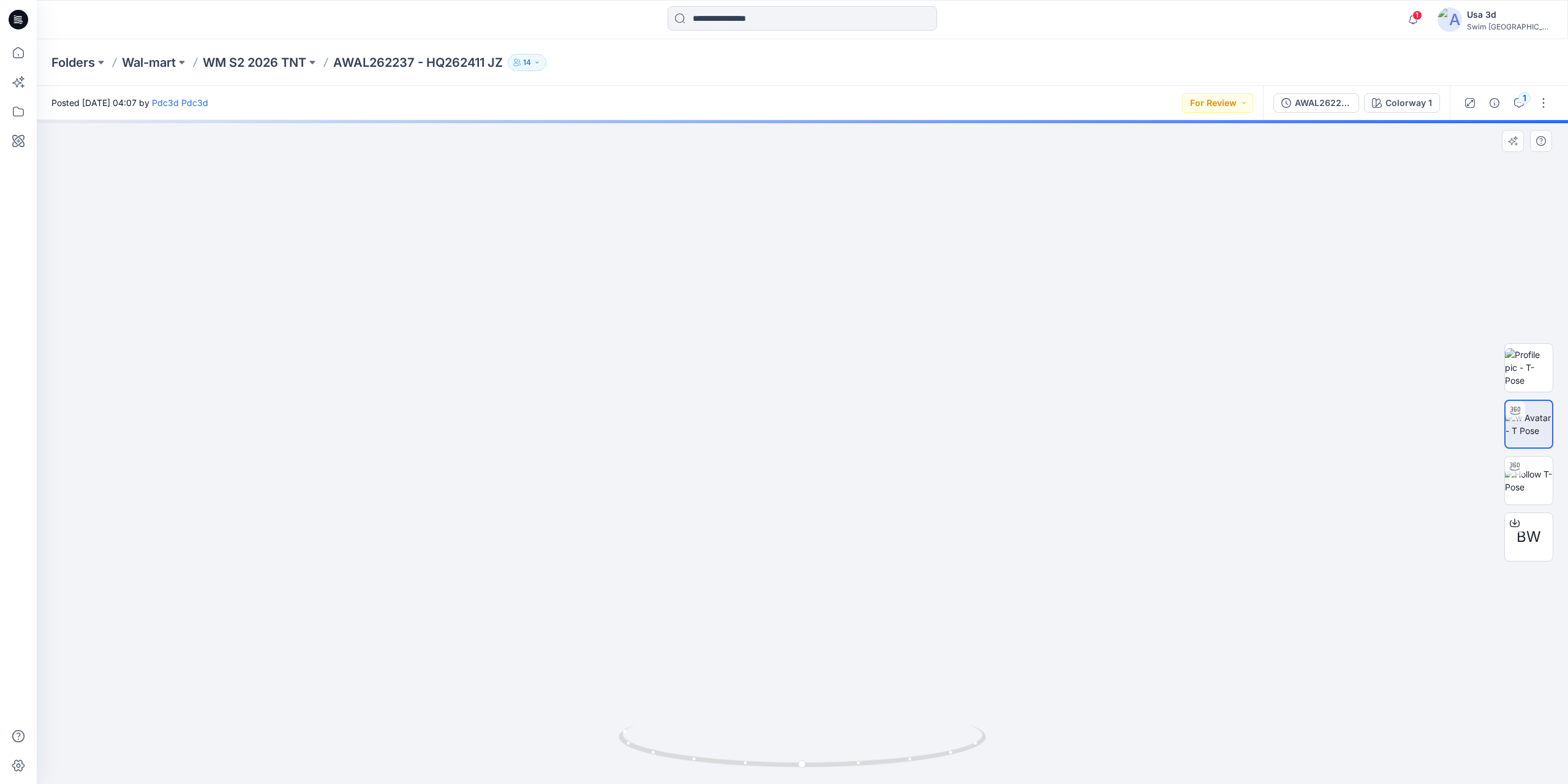
drag, startPoint x: 818, startPoint y: 233, endPoint x: 830, endPoint y: 614, distance: 381.2
click at [830, 614] on img at bounding box center [816, 340] width 1751 height 889
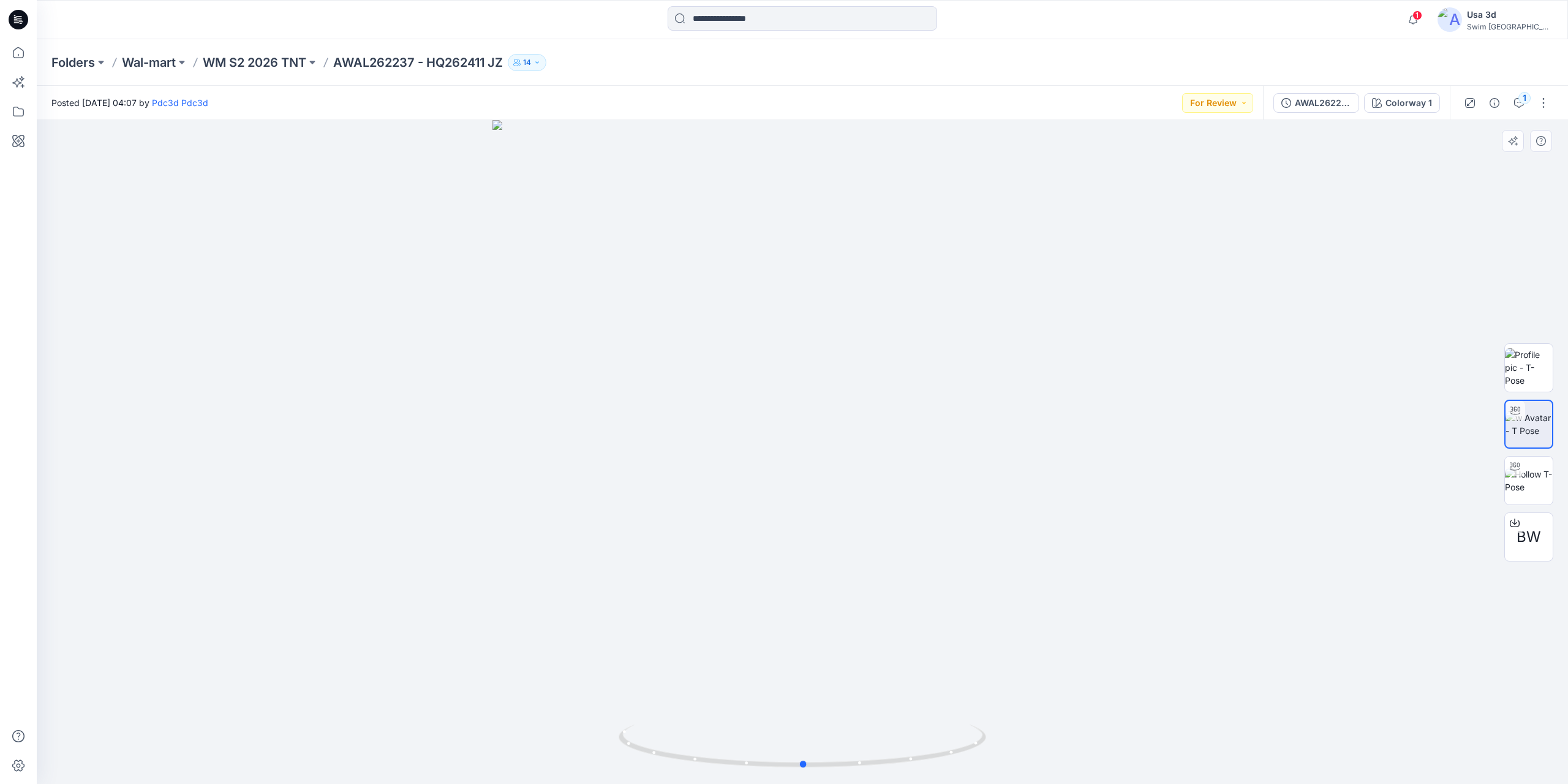
drag, startPoint x: 833, startPoint y: 498, endPoint x: 834, endPoint y: 470, distance: 28.0
click at [834, 470] on div at bounding box center [802, 452] width 1531 height 664
